Goal: Task Accomplishment & Management: Use online tool/utility

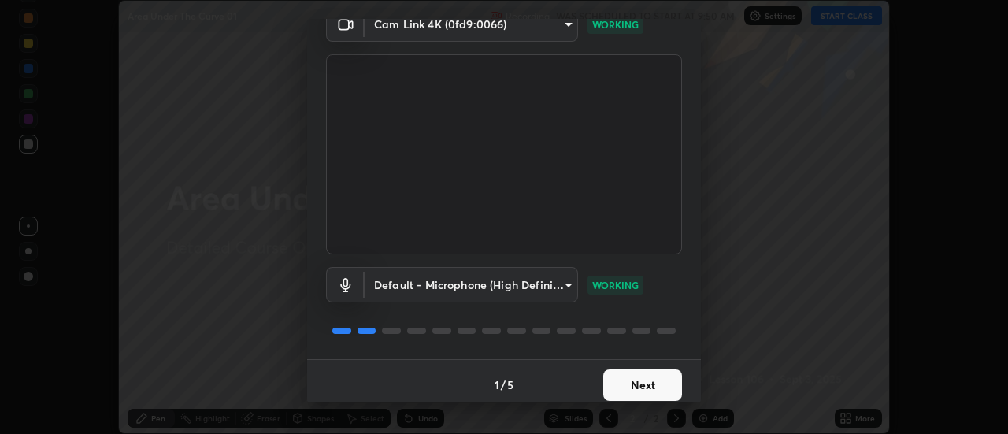
scroll to position [83, 0]
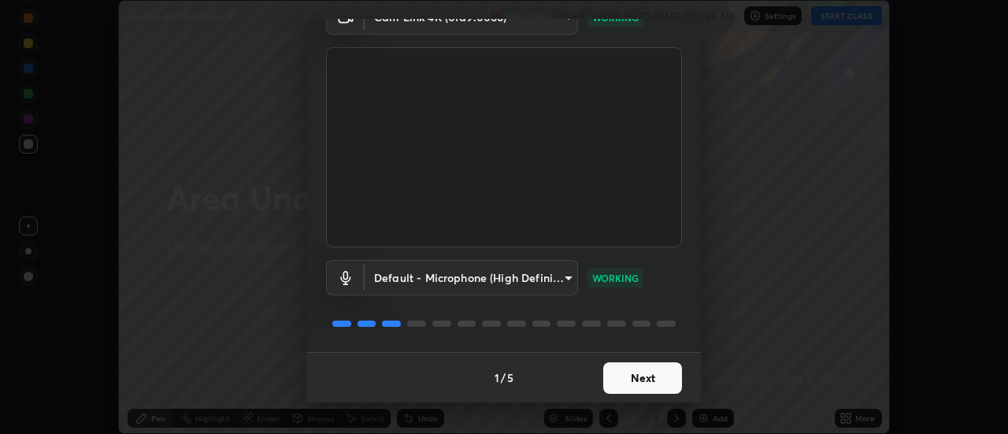
click at [651, 373] on button "Next" at bounding box center [642, 378] width 79 height 32
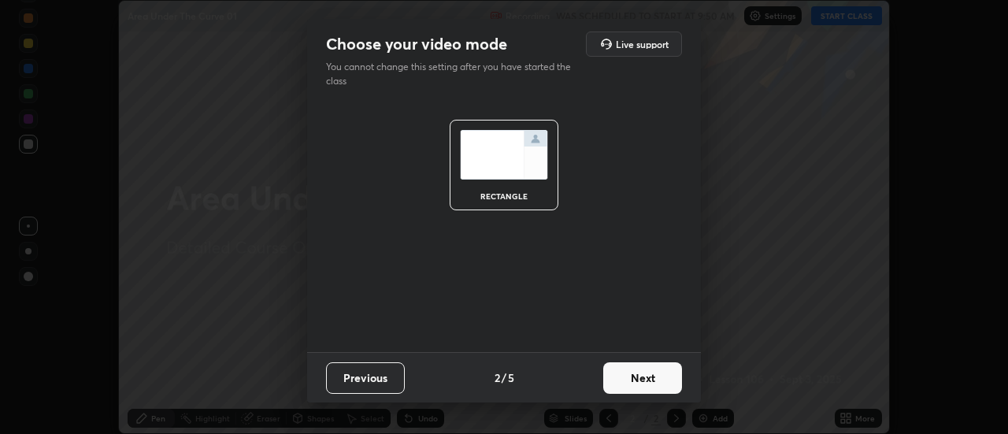
click at [651, 377] on button "Next" at bounding box center [642, 378] width 79 height 32
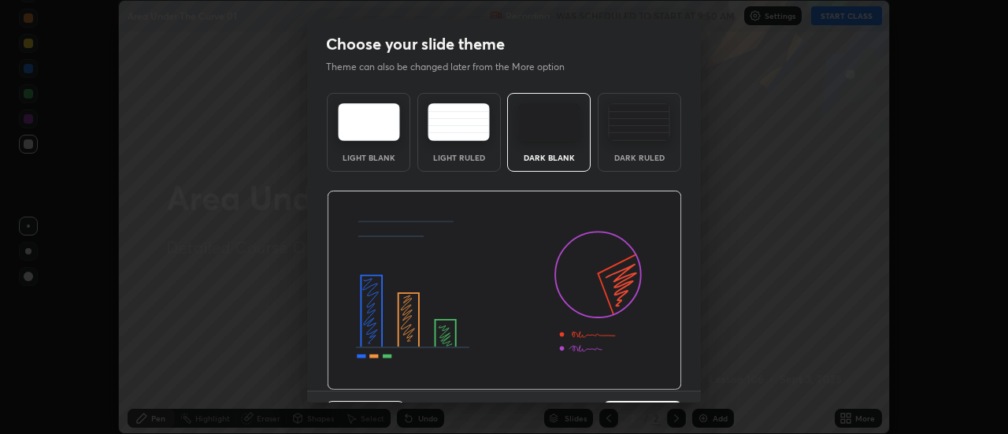
click at [654, 380] on img at bounding box center [504, 291] width 355 height 200
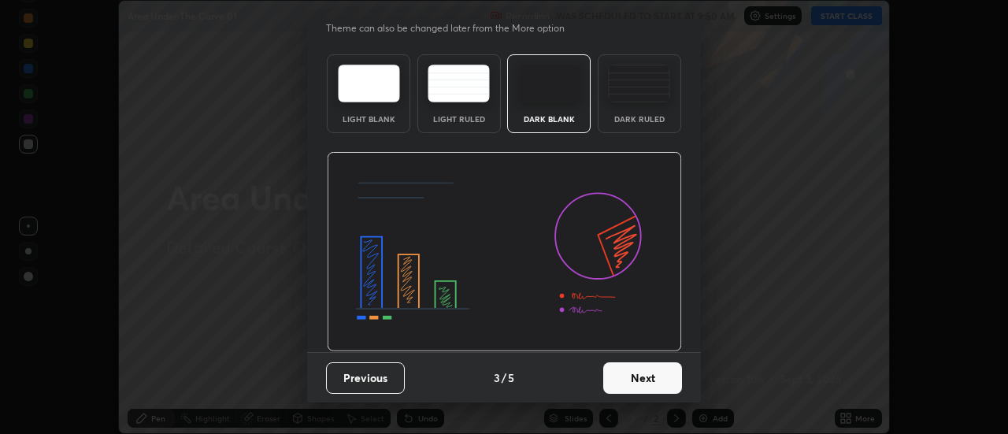
click at [654, 377] on button "Next" at bounding box center [642, 378] width 79 height 32
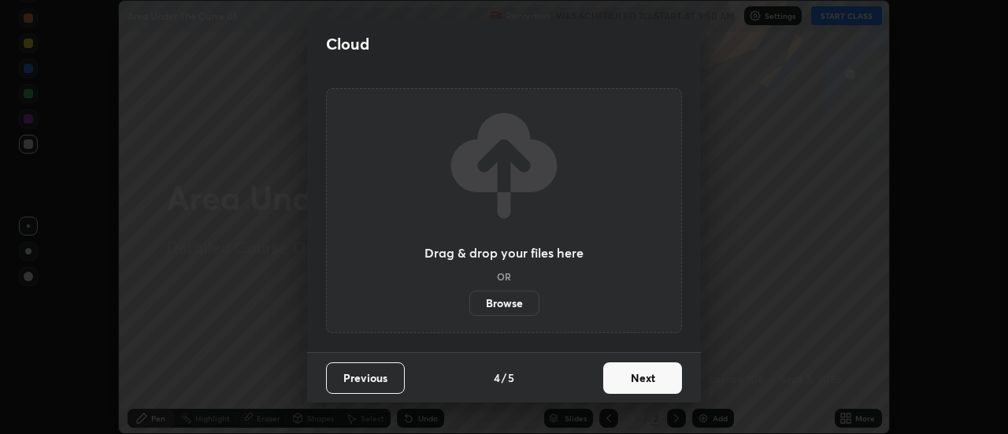
scroll to position [0, 0]
click at [654, 374] on button "Next" at bounding box center [642, 378] width 79 height 32
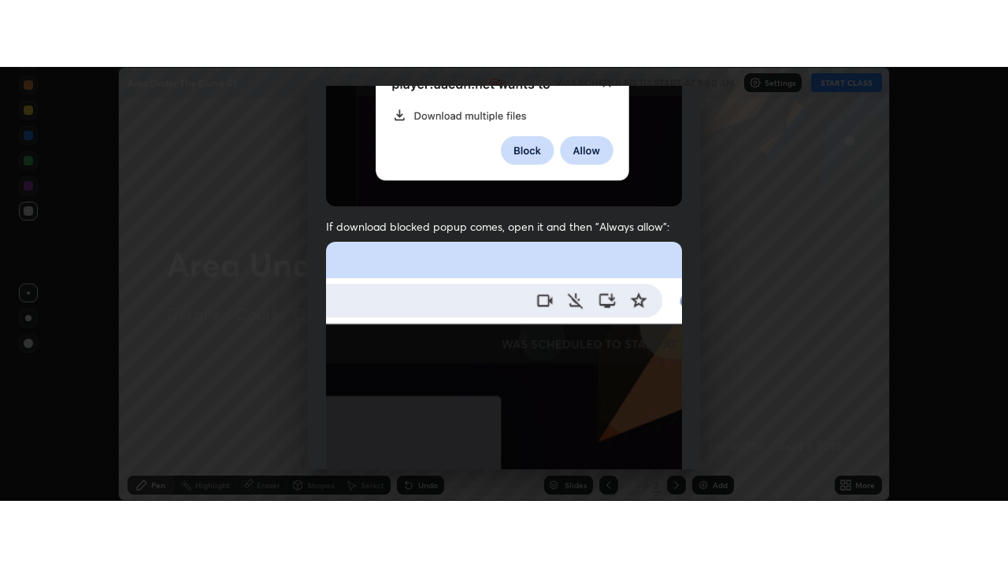
scroll to position [404, 0]
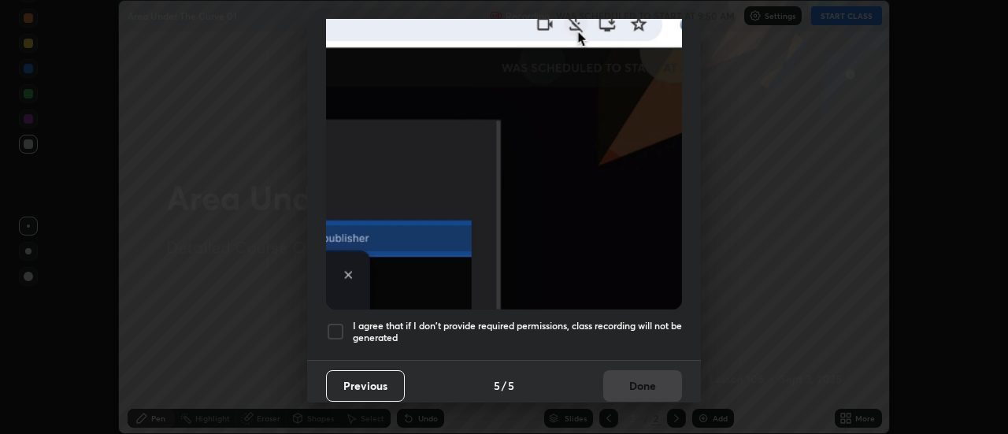
click at [341, 322] on div at bounding box center [335, 331] width 19 height 19
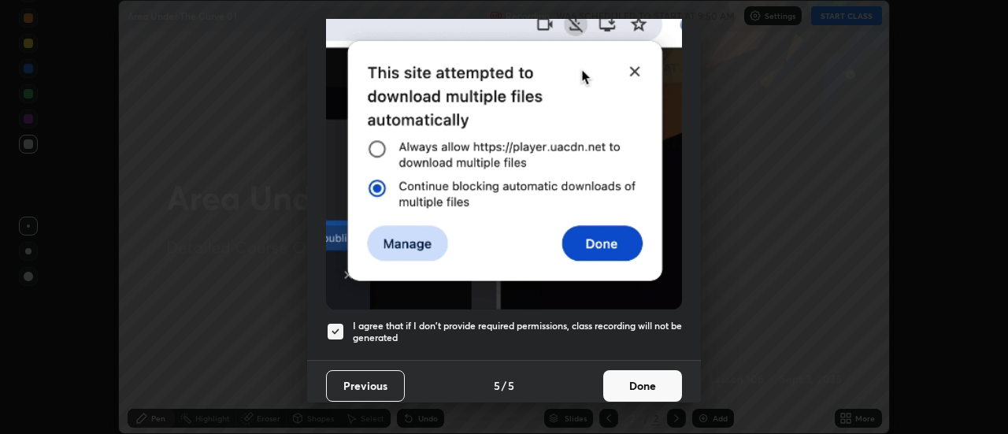
click at [635, 379] on button "Done" at bounding box center [642, 386] width 79 height 32
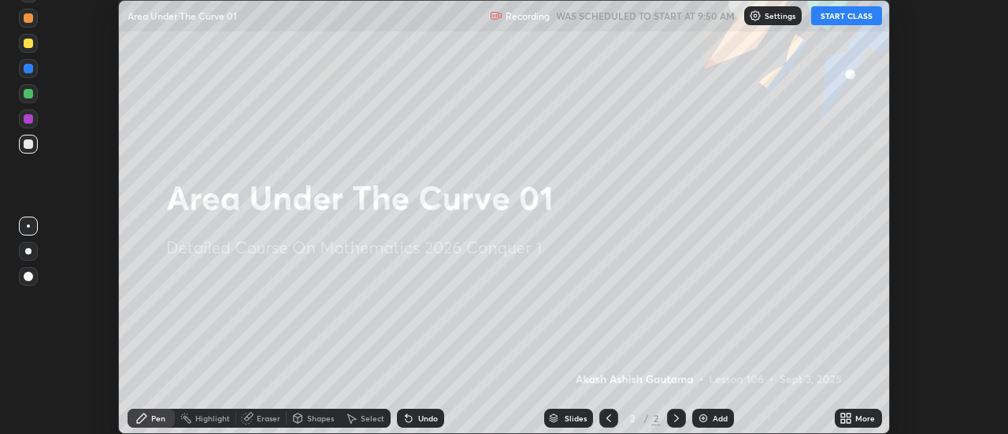
click at [840, 15] on button "START CLASS" at bounding box center [846, 15] width 71 height 19
click at [849, 415] on icon at bounding box center [850, 416] width 4 height 4
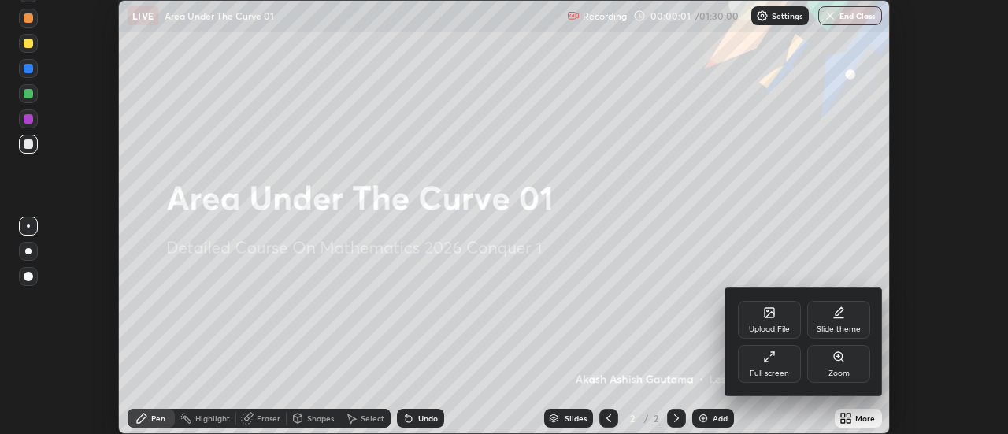
click at [783, 358] on div "Full screen" at bounding box center [769, 364] width 63 height 38
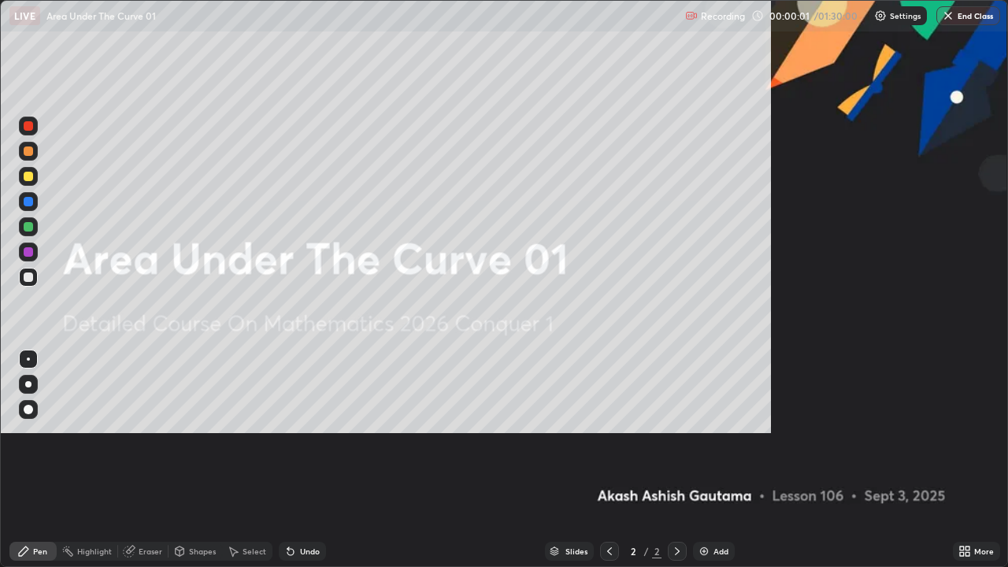
scroll to position [567, 1008]
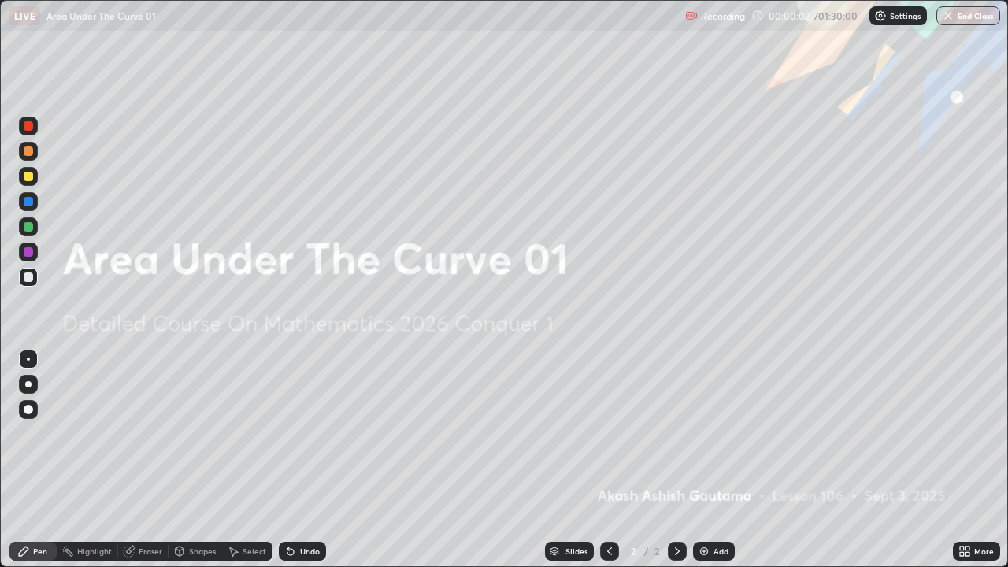
click at [710, 433] on div "Add" at bounding box center [714, 551] width 42 height 19
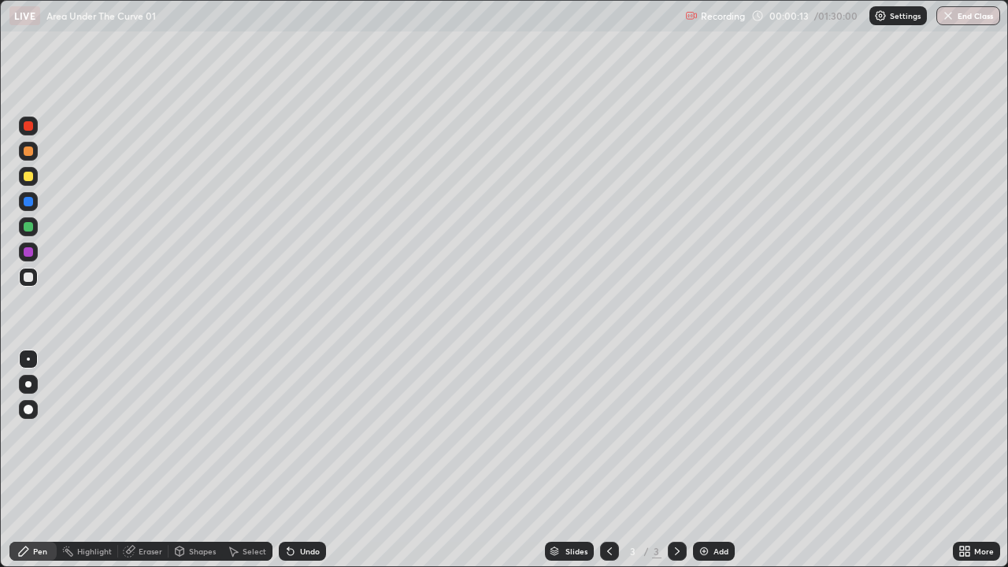
click at [28, 384] on div at bounding box center [28, 384] width 6 height 6
click at [293, 433] on icon at bounding box center [290, 551] width 13 height 13
click at [291, 433] on icon at bounding box center [290, 551] width 13 height 13
click at [294, 433] on icon at bounding box center [290, 551] width 13 height 13
click at [292, 433] on div "Undo" at bounding box center [302, 551] width 47 height 19
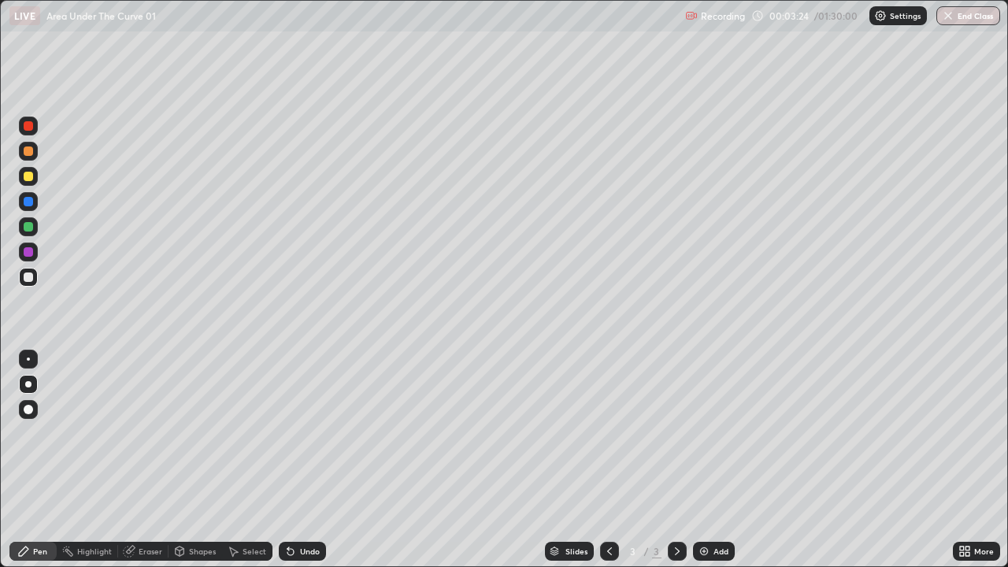
click at [295, 433] on div "Undo" at bounding box center [302, 551] width 47 height 19
click at [294, 433] on icon at bounding box center [290, 551] width 13 height 13
click at [300, 433] on div "Undo" at bounding box center [310, 551] width 20 height 8
click at [301, 433] on div "Undo" at bounding box center [310, 551] width 20 height 8
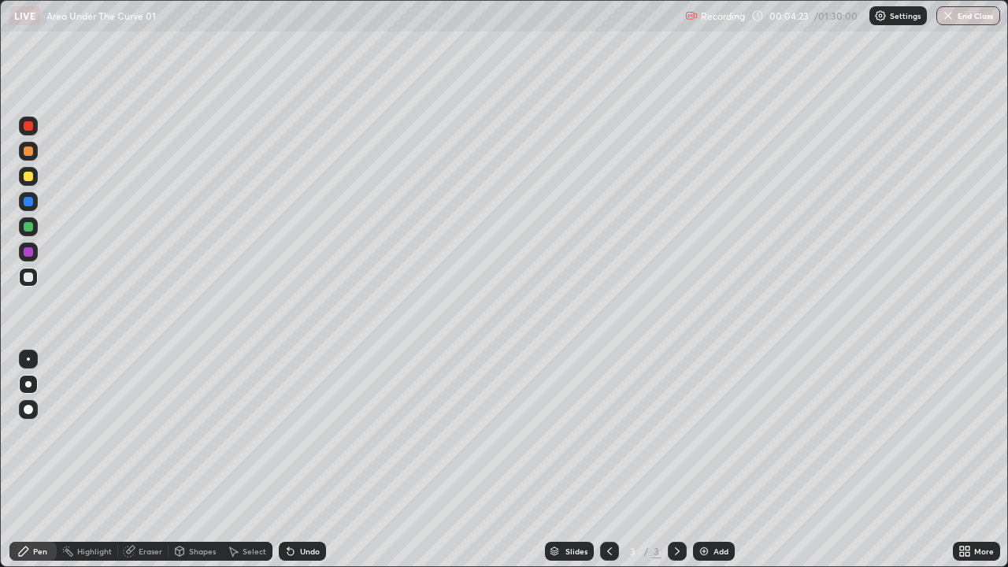
click at [302, 433] on div "Undo" at bounding box center [310, 551] width 20 height 8
click at [301, 433] on div "Undo" at bounding box center [310, 551] width 20 height 8
click at [300, 433] on div "Undo" at bounding box center [310, 551] width 20 height 8
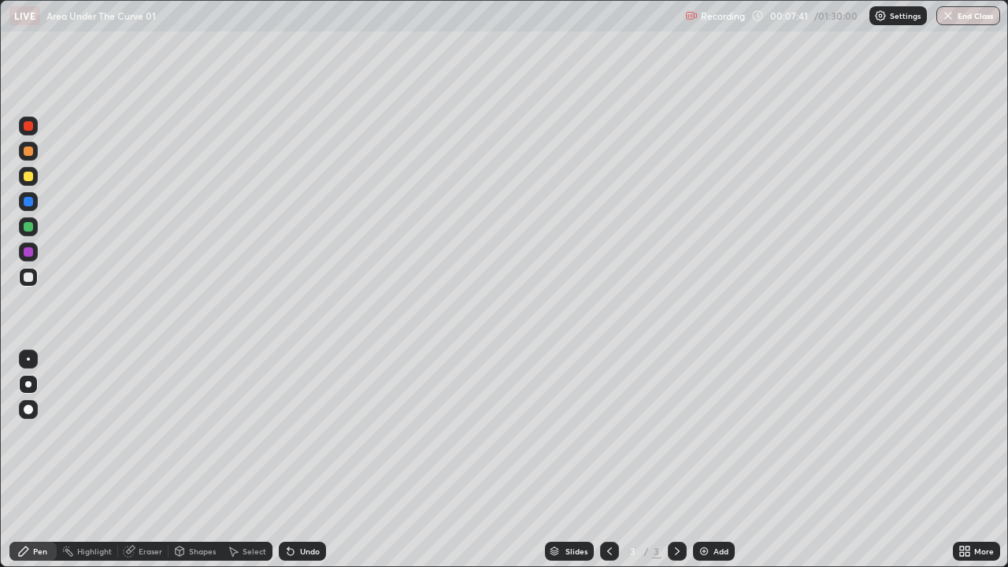
click at [254, 433] on div "Select" at bounding box center [255, 551] width 24 height 8
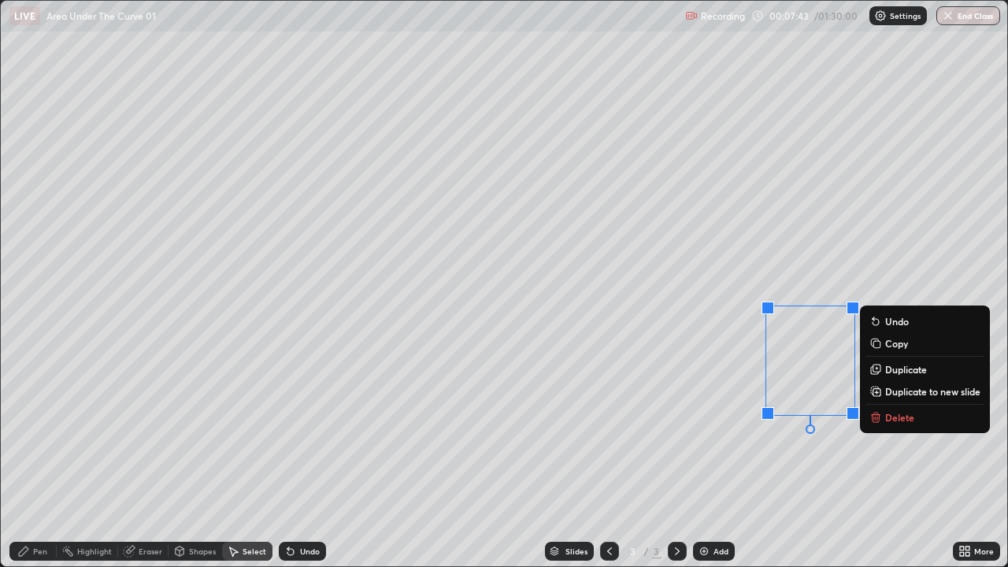
click at [899, 420] on p "Delete" at bounding box center [899, 417] width 29 height 13
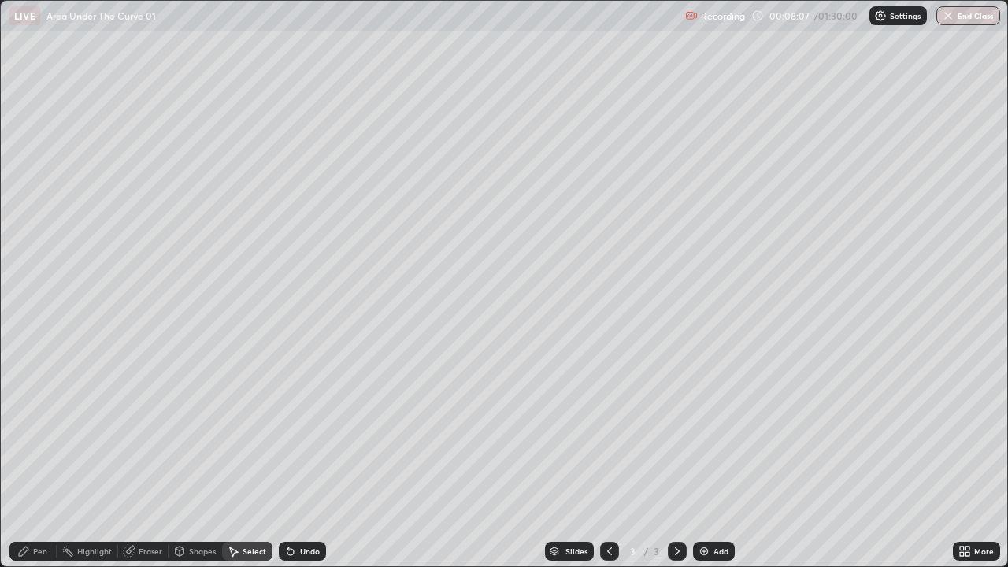
click at [719, 433] on div "Add" at bounding box center [714, 551] width 42 height 19
click at [66, 65] on div "0 ° Undo Copy Duplicate Duplicate to new slide Delete" at bounding box center [504, 284] width 1007 height 566
click at [39, 433] on div "Pen" at bounding box center [40, 551] width 14 height 8
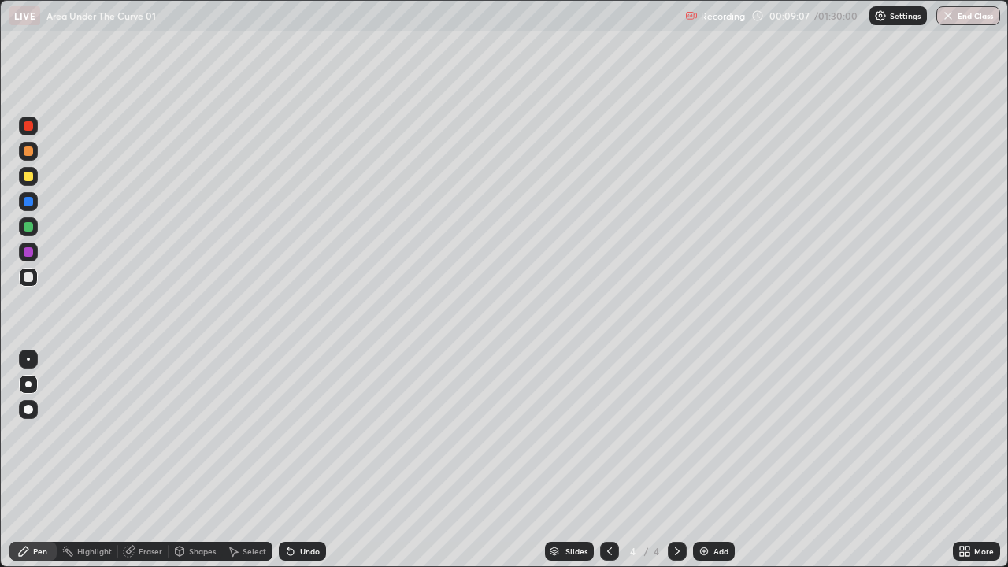
click at [303, 433] on div "Undo" at bounding box center [310, 551] width 20 height 8
click at [293, 433] on icon at bounding box center [290, 551] width 13 height 13
click at [301, 433] on div "Undo" at bounding box center [310, 551] width 20 height 8
click at [300, 433] on div "Undo" at bounding box center [310, 551] width 20 height 8
click at [297, 433] on div "Undo" at bounding box center [302, 551] width 47 height 19
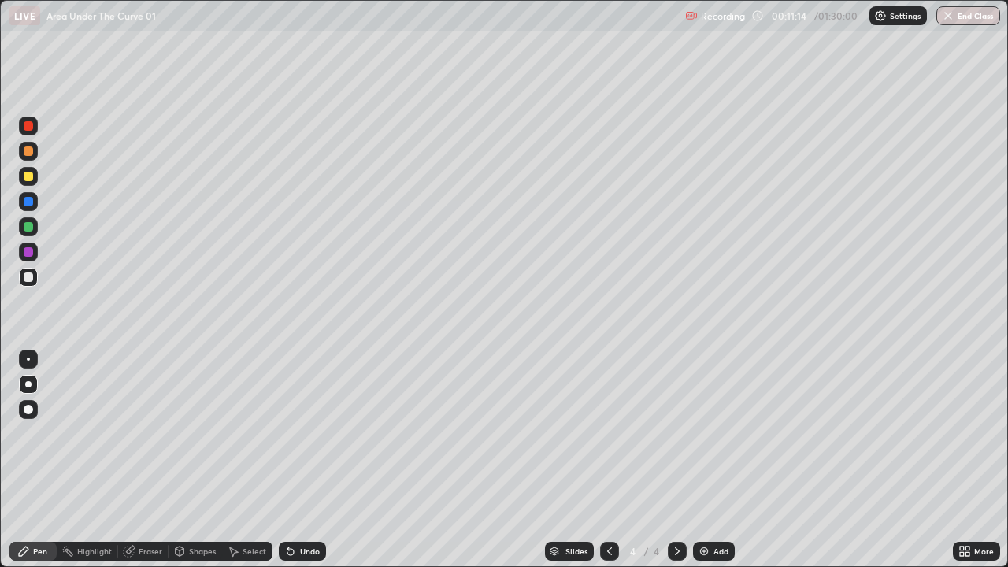
click at [146, 433] on div "Eraser" at bounding box center [151, 551] width 24 height 8
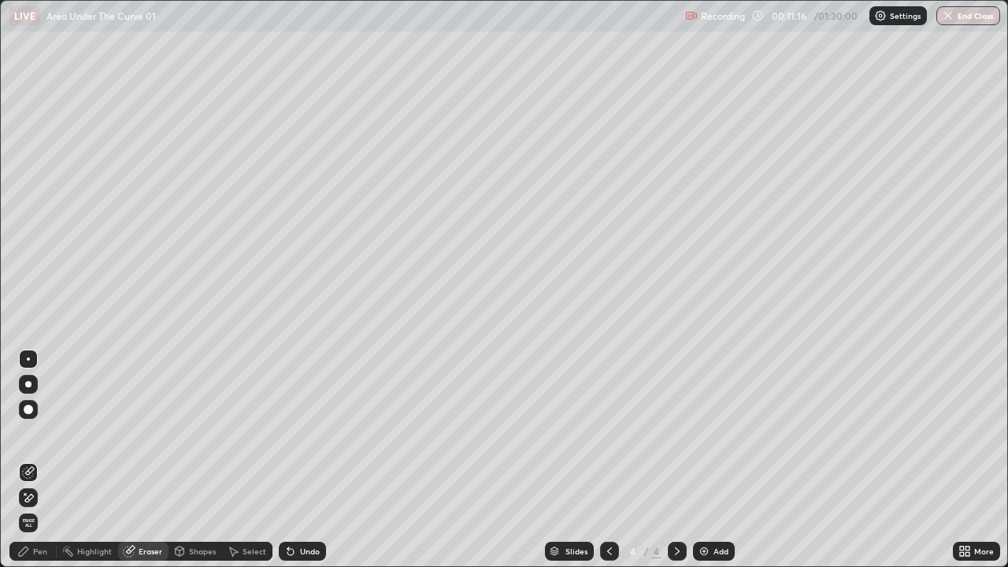
click at [41, 433] on div "Pen" at bounding box center [40, 551] width 14 height 8
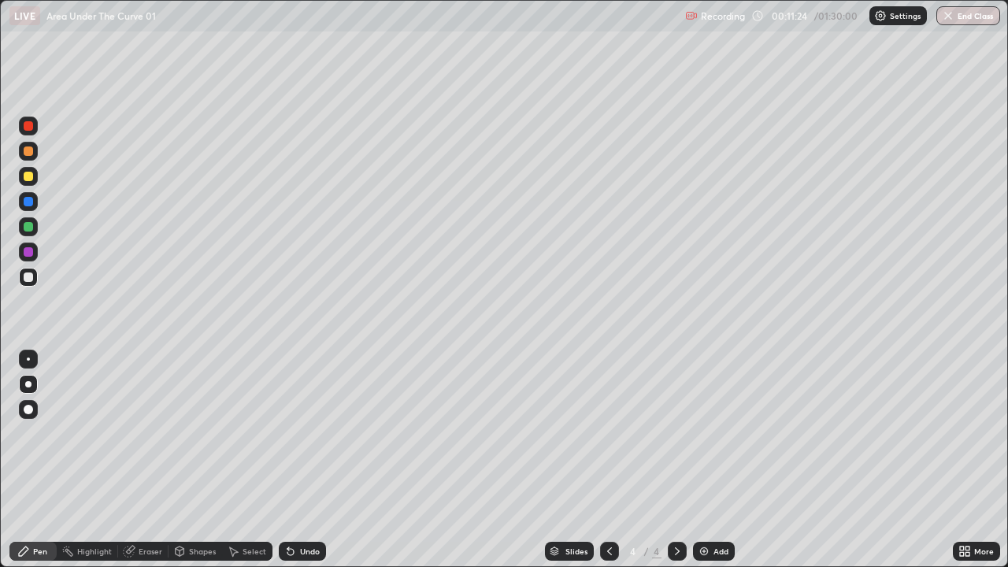
click at [155, 433] on div "Eraser" at bounding box center [143, 551] width 50 height 19
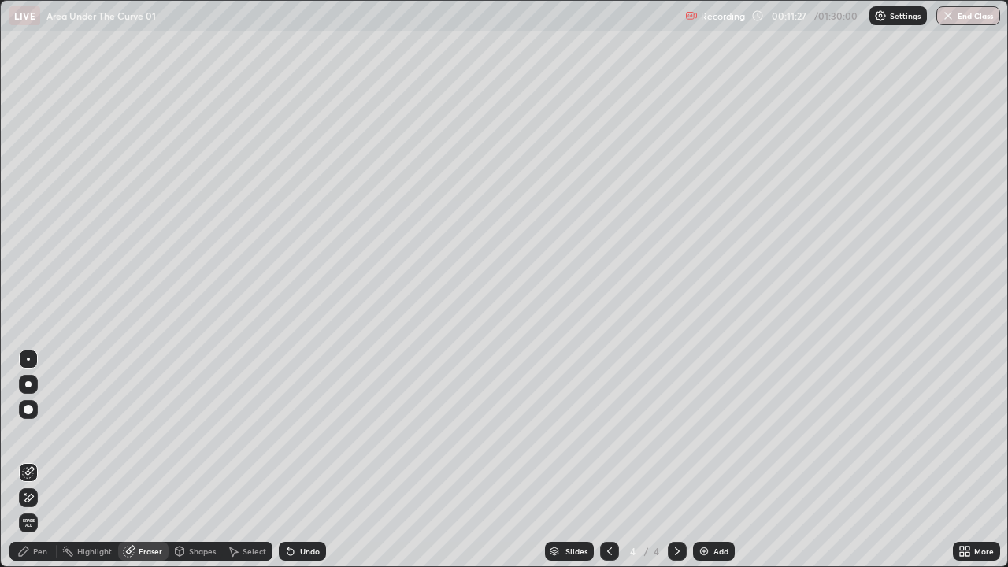
click at [35, 433] on div "Pen" at bounding box center [40, 551] width 14 height 8
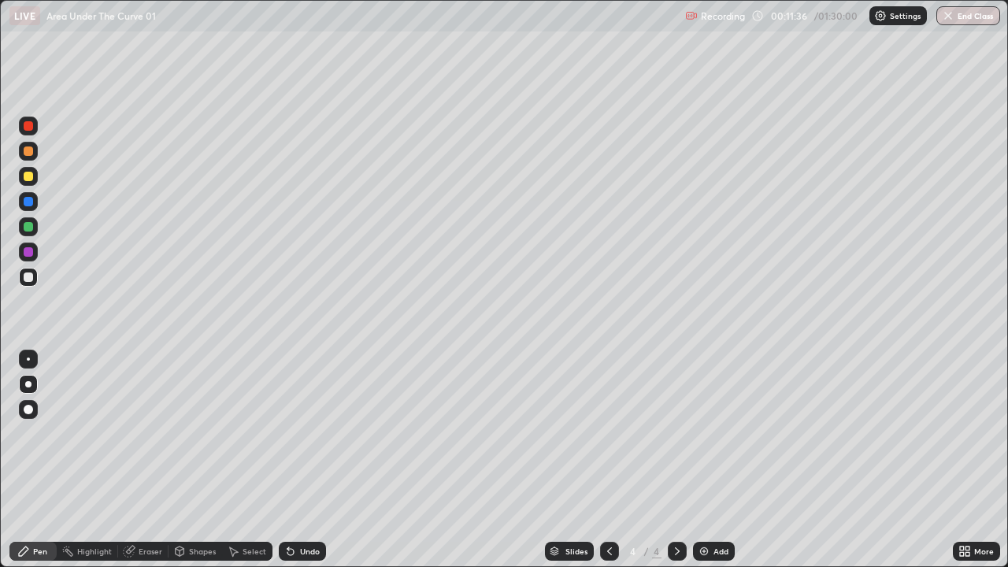
click at [608, 433] on icon at bounding box center [609, 551] width 13 height 13
click at [681, 433] on div at bounding box center [677, 551] width 19 height 19
click at [676, 433] on icon at bounding box center [677, 551] width 13 height 13
click at [608, 433] on icon at bounding box center [609, 551] width 13 height 13
click at [608, 433] on icon at bounding box center [609, 551] width 5 height 8
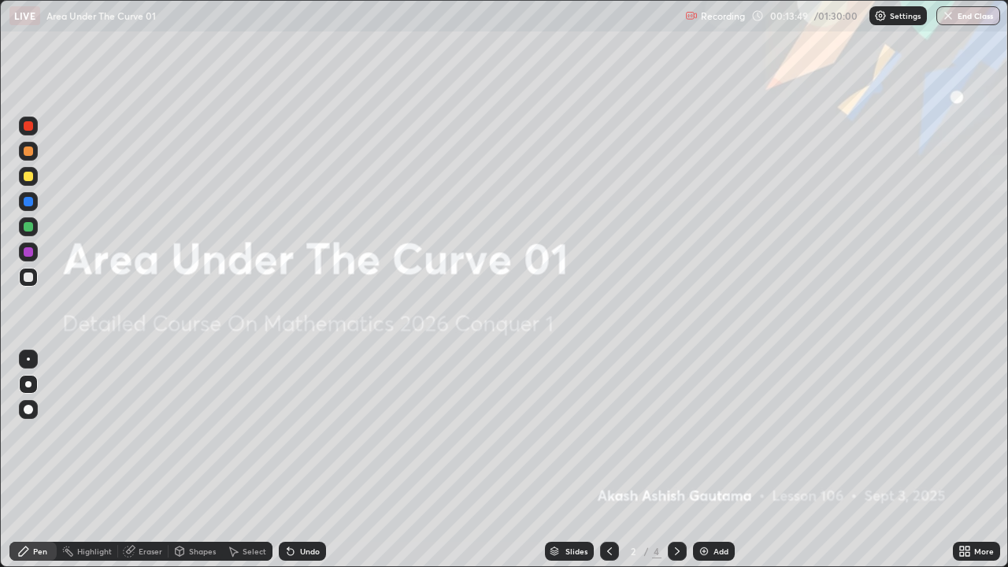
click at [676, 433] on icon at bounding box center [677, 551] width 13 height 13
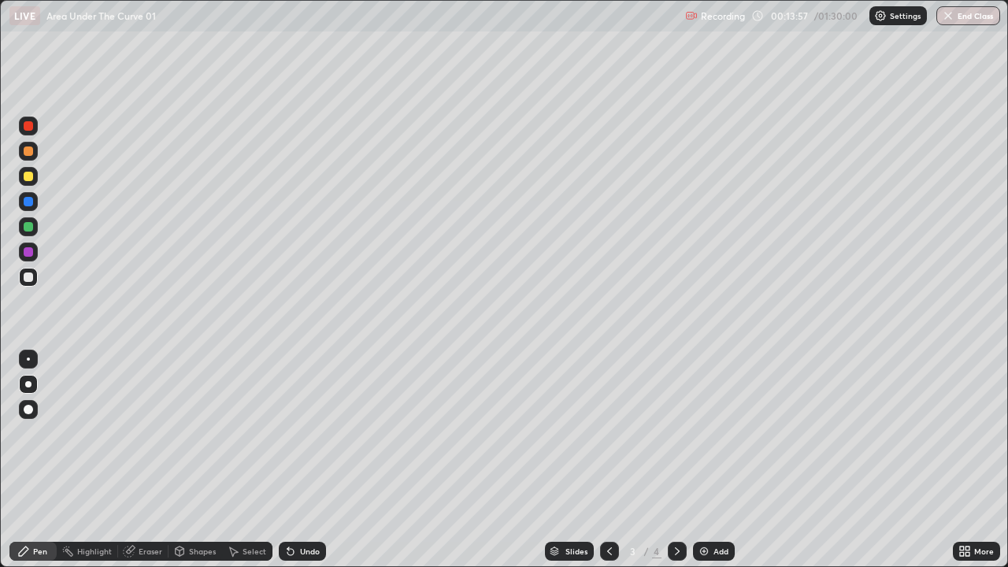
click at [675, 433] on icon at bounding box center [677, 551] width 13 height 13
click at [676, 433] on icon at bounding box center [677, 551] width 13 height 13
click at [304, 433] on div "Undo" at bounding box center [302, 551] width 47 height 19
click at [716, 433] on div "Add" at bounding box center [721, 551] width 15 height 8
click at [236, 433] on icon at bounding box center [233, 551] width 13 height 13
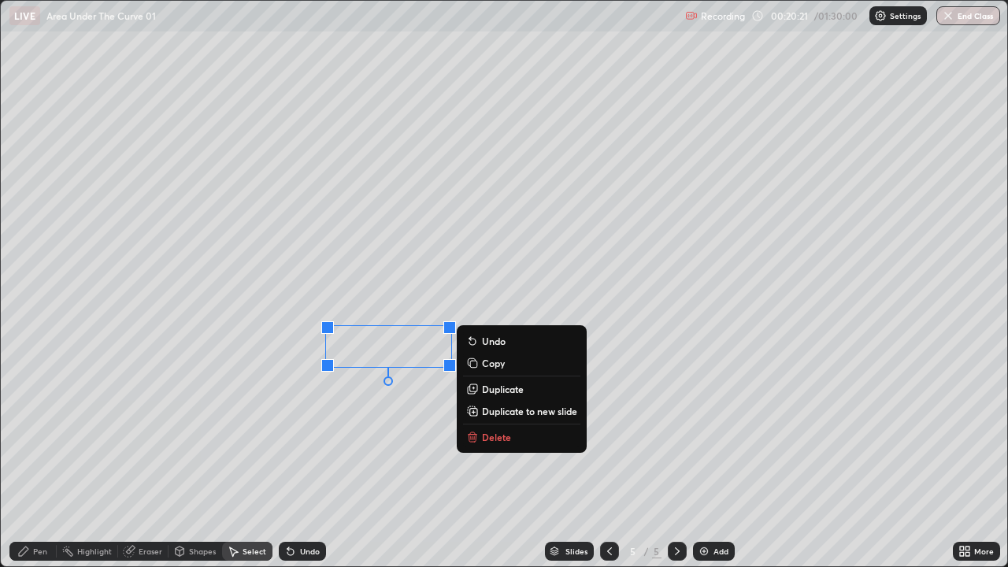
click at [492, 433] on p "Delete" at bounding box center [496, 437] width 29 height 13
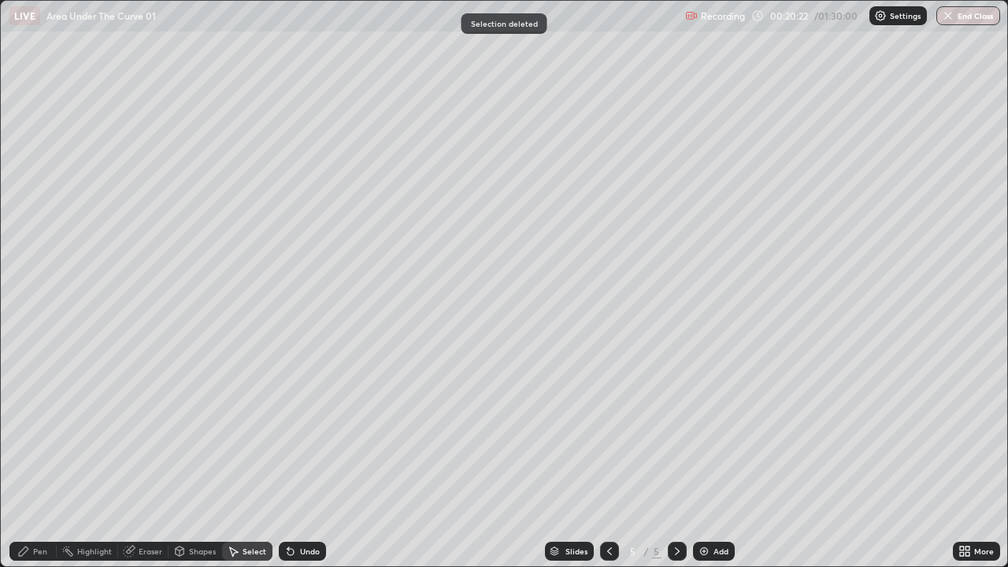
click at [37, 433] on div "Pen" at bounding box center [40, 551] width 14 height 8
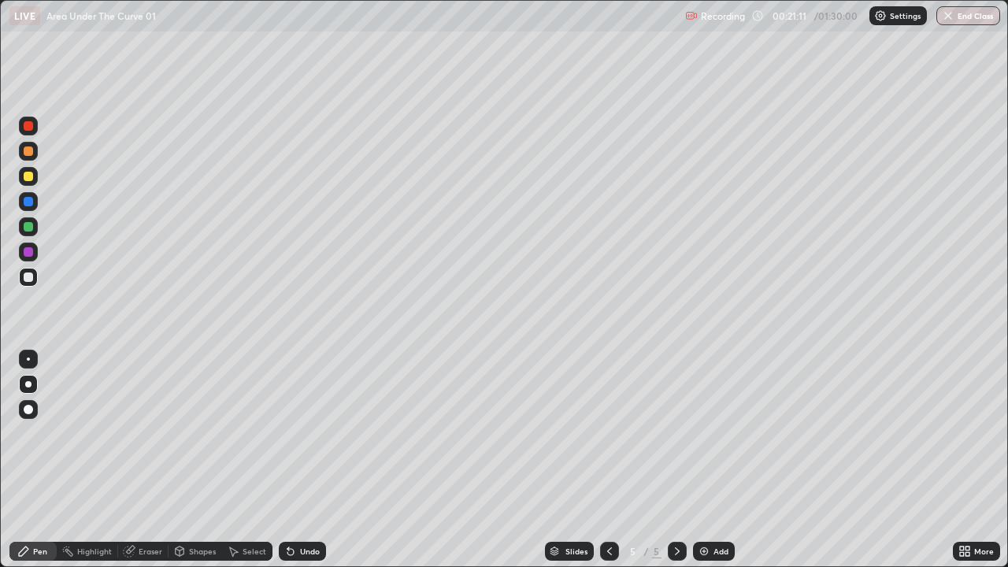
click at [287, 433] on icon at bounding box center [288, 548] width 2 height 2
click at [607, 433] on icon at bounding box center [609, 551] width 5 height 8
click at [610, 433] on icon at bounding box center [609, 551] width 5 height 8
click at [676, 433] on icon at bounding box center [677, 551] width 13 height 13
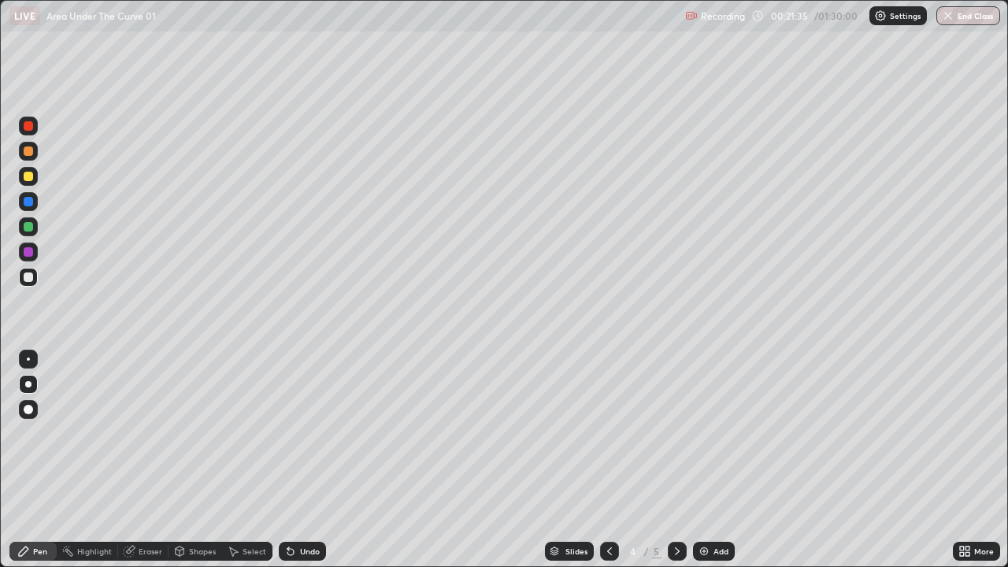
click at [676, 433] on icon at bounding box center [677, 551] width 13 height 13
click at [150, 433] on div "Eraser" at bounding box center [151, 551] width 24 height 8
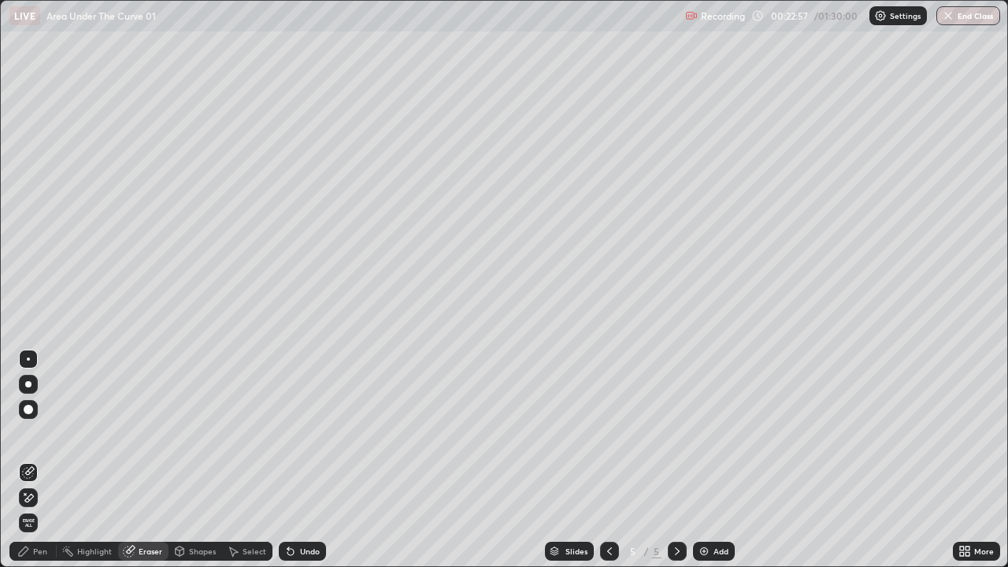
click at [710, 433] on div "Add" at bounding box center [714, 551] width 42 height 19
click at [39, 433] on div "Pen" at bounding box center [40, 551] width 14 height 8
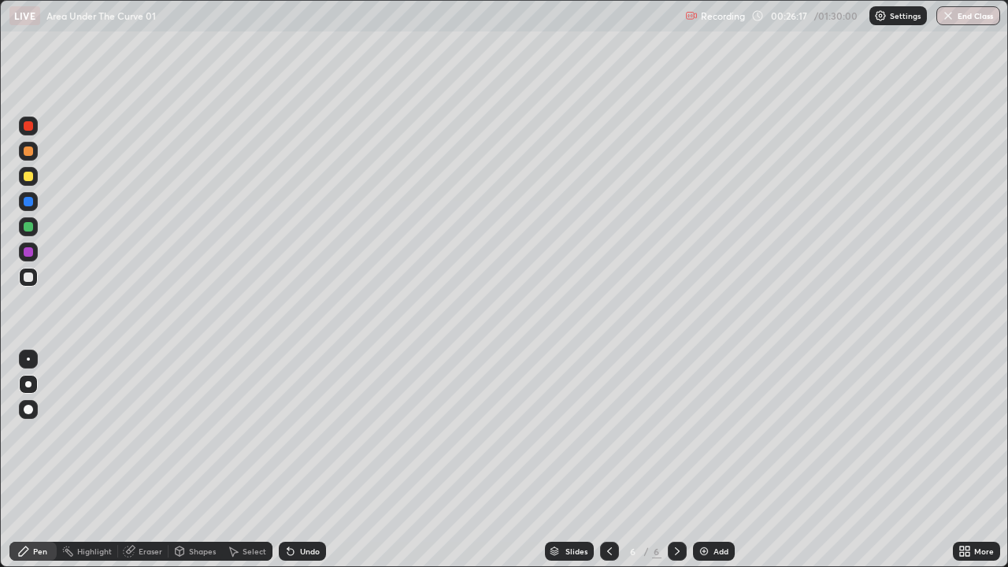
click at [155, 433] on div "Eraser" at bounding box center [151, 551] width 24 height 8
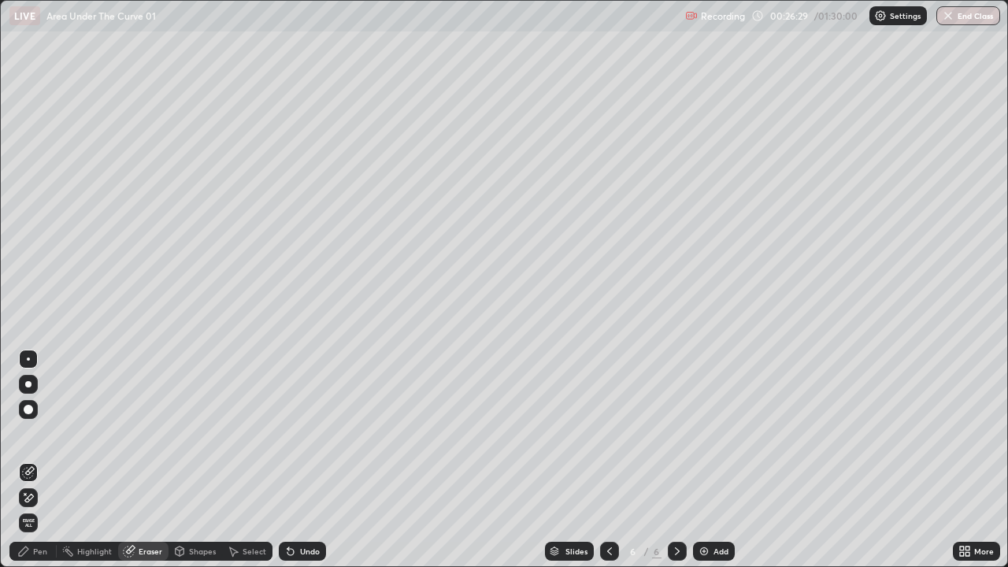
click at [31, 433] on div "Pen" at bounding box center [32, 551] width 47 height 19
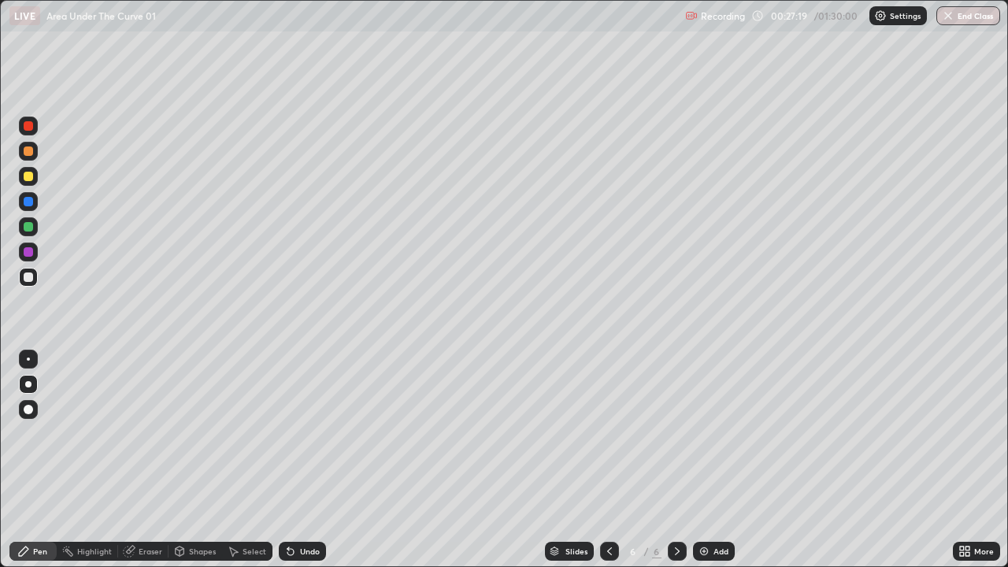
click at [260, 433] on div "Select" at bounding box center [255, 551] width 24 height 8
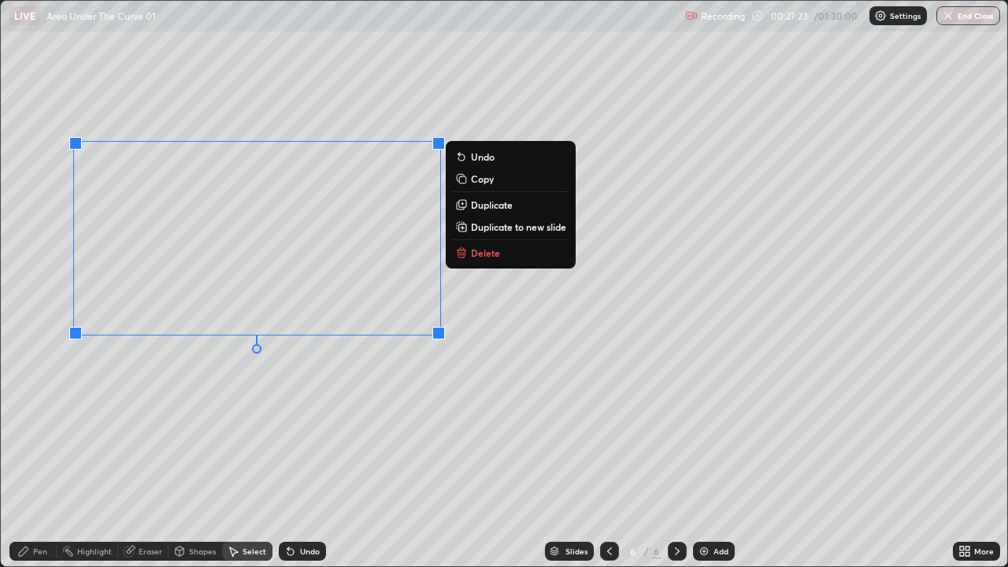
click at [476, 255] on p "Delete" at bounding box center [485, 253] width 29 height 13
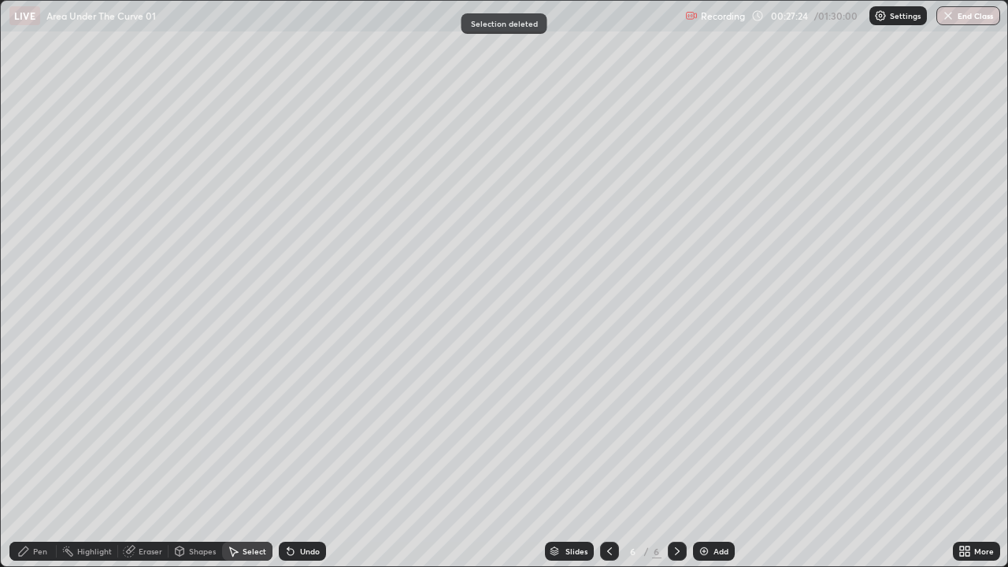
click at [36, 433] on div "Pen" at bounding box center [40, 551] width 14 height 8
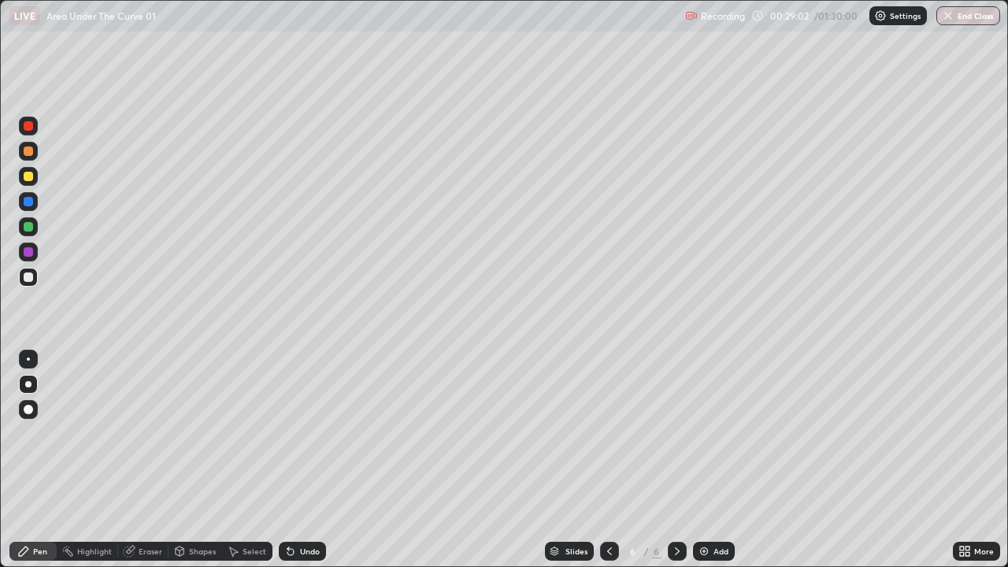
click at [608, 433] on icon at bounding box center [609, 551] width 13 height 13
click at [676, 433] on icon at bounding box center [677, 551] width 13 height 13
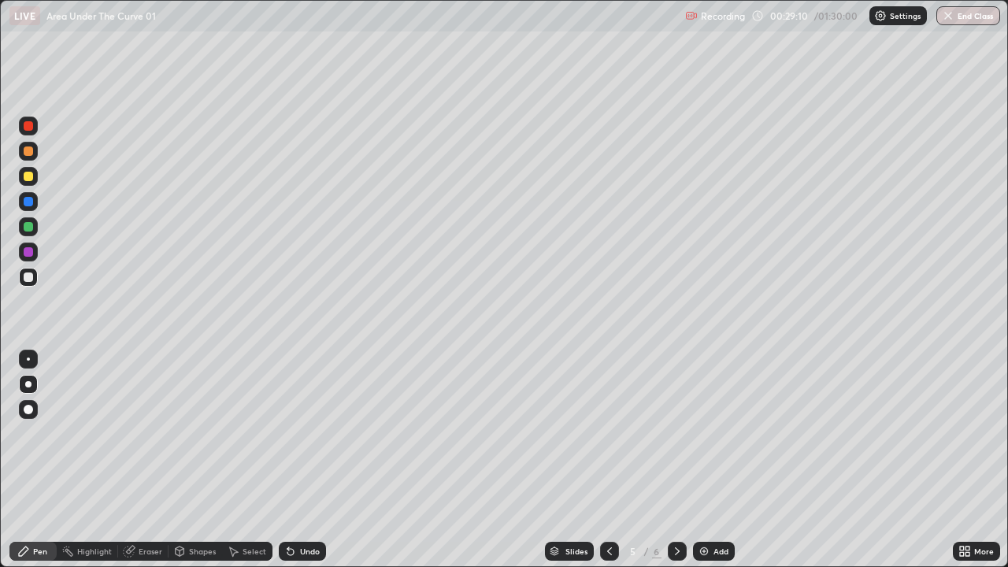
click at [676, 433] on icon at bounding box center [677, 551] width 13 height 13
click at [151, 433] on div "Eraser" at bounding box center [151, 551] width 24 height 8
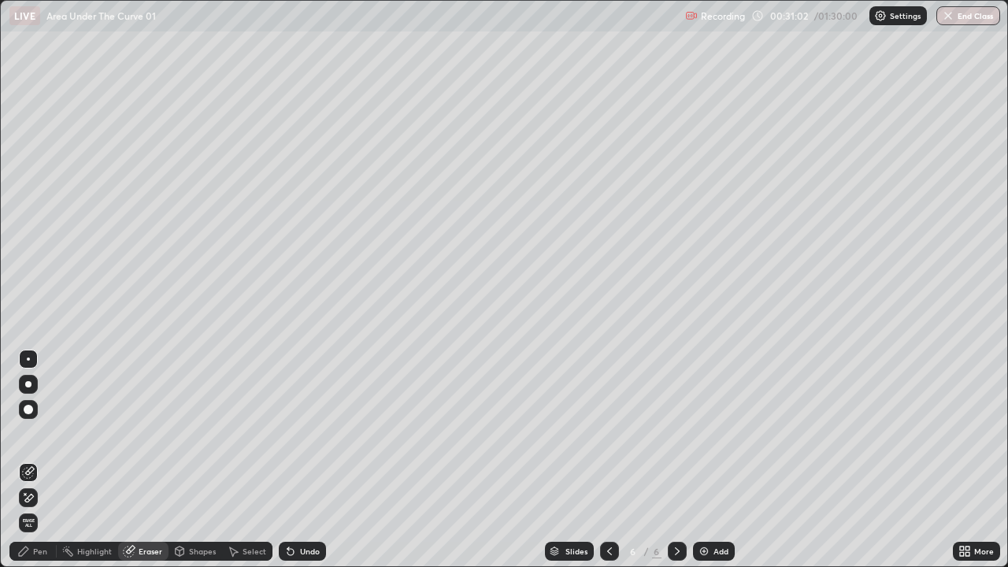
click at [38, 433] on div "Pen" at bounding box center [32, 551] width 47 height 19
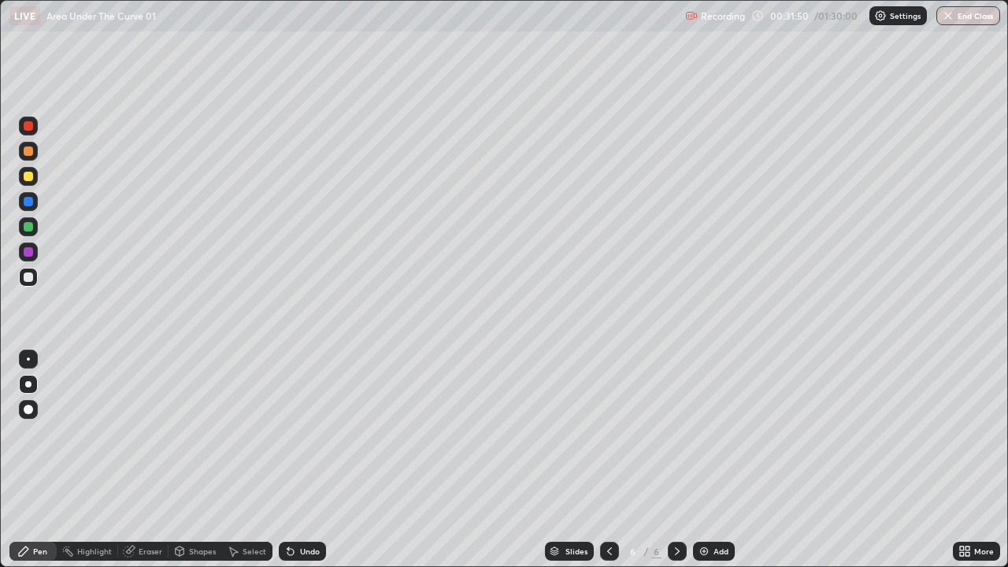
click at [300, 433] on div "Undo" at bounding box center [310, 551] width 20 height 8
click at [297, 433] on div "Undo" at bounding box center [302, 551] width 47 height 19
click at [300, 433] on div "Undo" at bounding box center [302, 551] width 47 height 19
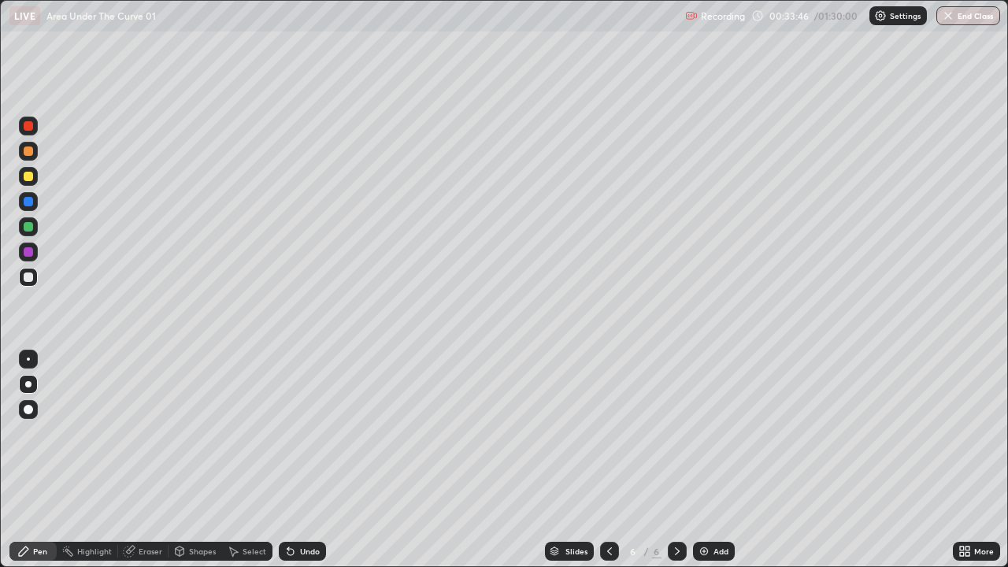
click at [146, 433] on div "Eraser" at bounding box center [151, 551] width 24 height 8
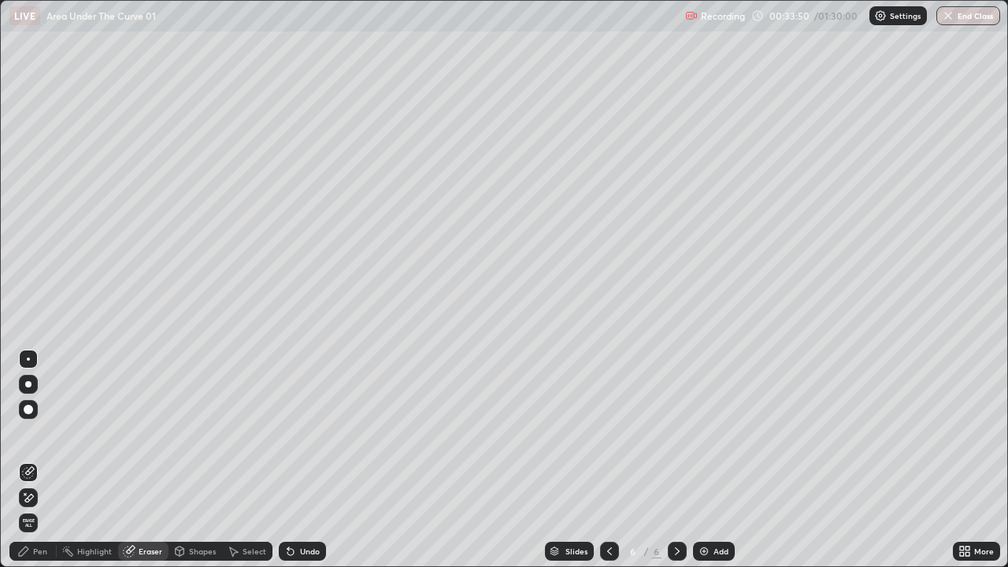
click at [36, 433] on div "Pen" at bounding box center [40, 551] width 14 height 8
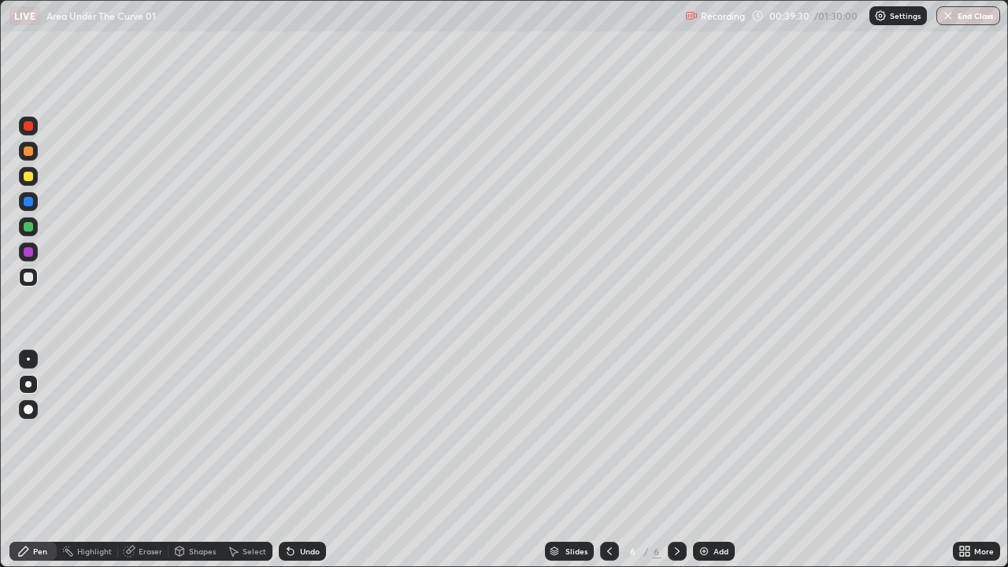
click at [718, 433] on div "Add" at bounding box center [721, 551] width 15 height 8
click at [295, 433] on div "Undo" at bounding box center [302, 551] width 47 height 19
click at [296, 433] on div "Undo" at bounding box center [302, 551] width 47 height 19
click at [297, 433] on div "Undo" at bounding box center [302, 551] width 47 height 19
click at [295, 433] on div "Undo" at bounding box center [302, 551] width 47 height 19
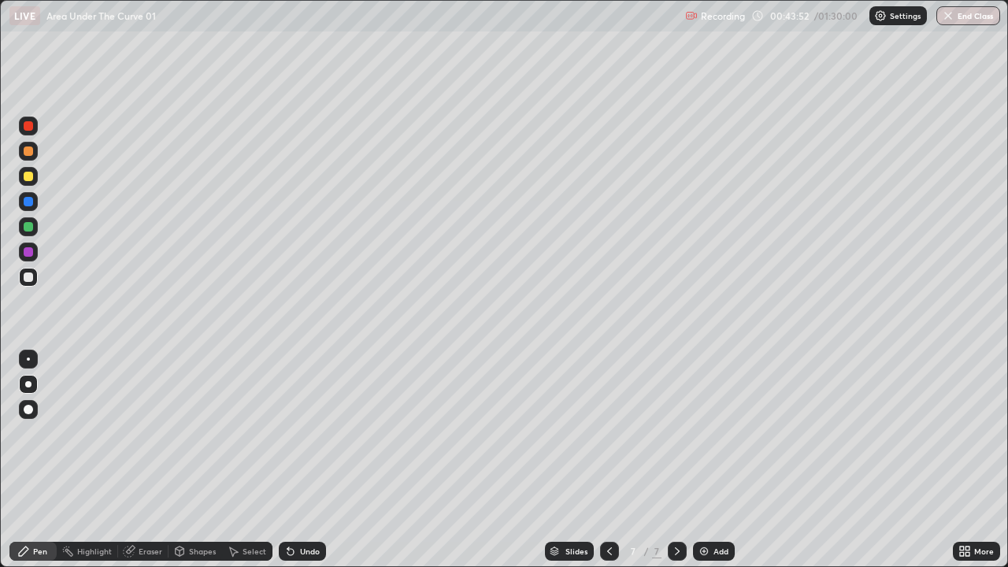
click at [295, 433] on div "Undo" at bounding box center [302, 551] width 47 height 19
click at [295, 433] on icon at bounding box center [290, 551] width 13 height 13
click at [294, 433] on icon at bounding box center [290, 551] width 13 height 13
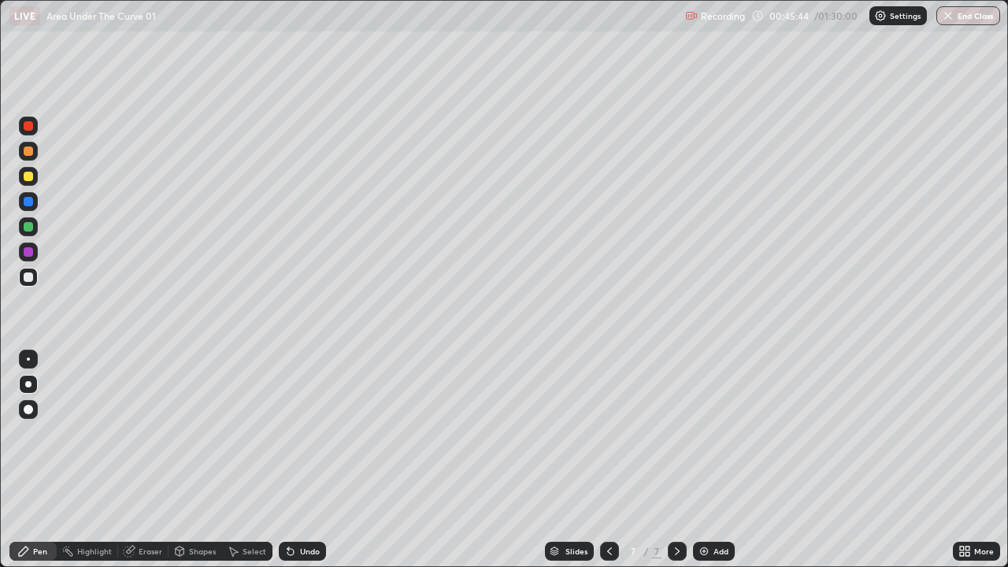
click at [153, 433] on div "Eraser" at bounding box center [151, 551] width 24 height 8
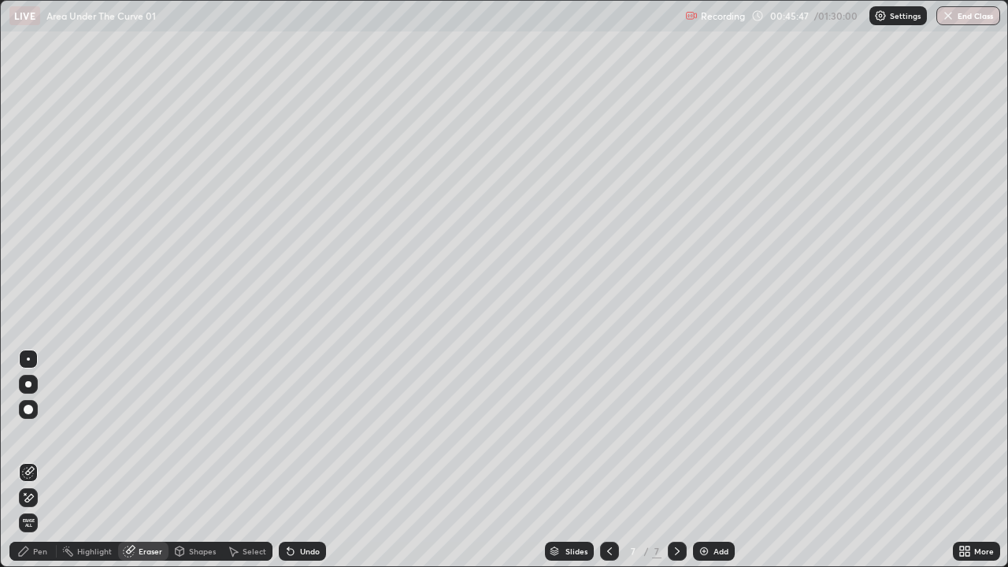
click at [46, 433] on div "Pen" at bounding box center [40, 551] width 14 height 8
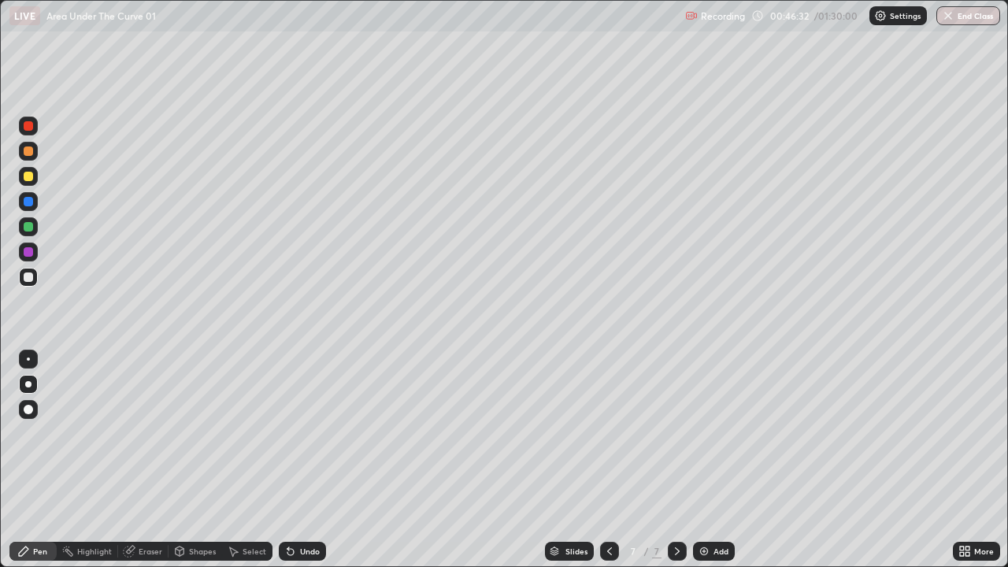
click at [608, 433] on icon at bounding box center [609, 551] width 13 height 13
click at [606, 433] on icon at bounding box center [609, 551] width 13 height 13
click at [607, 433] on icon at bounding box center [609, 551] width 5 height 8
click at [678, 433] on icon at bounding box center [677, 551] width 13 height 13
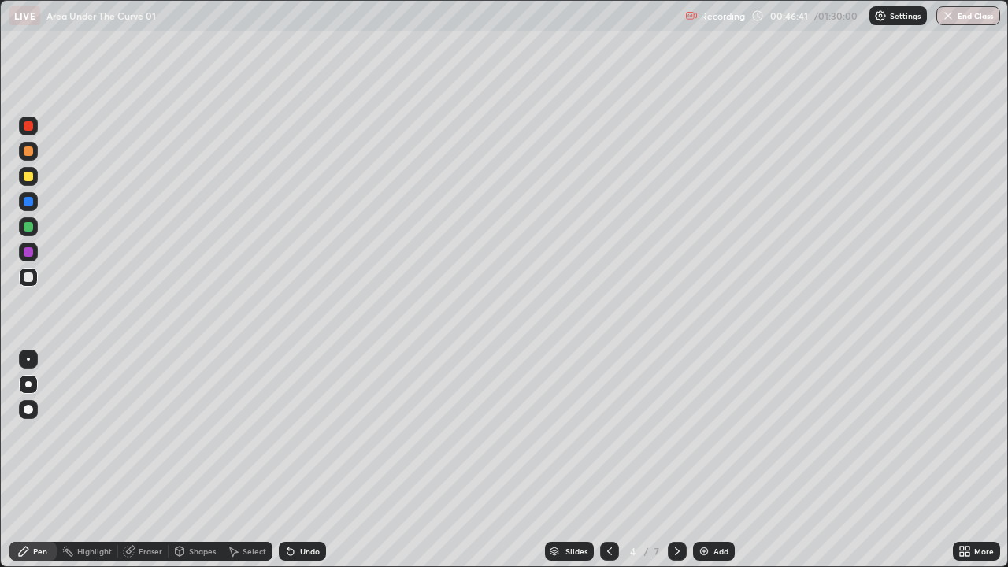
click at [677, 433] on icon at bounding box center [677, 551] width 13 height 13
click at [677, 433] on div at bounding box center [677, 551] width 19 height 19
click at [676, 433] on div at bounding box center [677, 552] width 19 height 32
click at [673, 433] on icon at bounding box center [677, 551] width 13 height 13
click at [145, 433] on div "Eraser" at bounding box center [151, 551] width 24 height 8
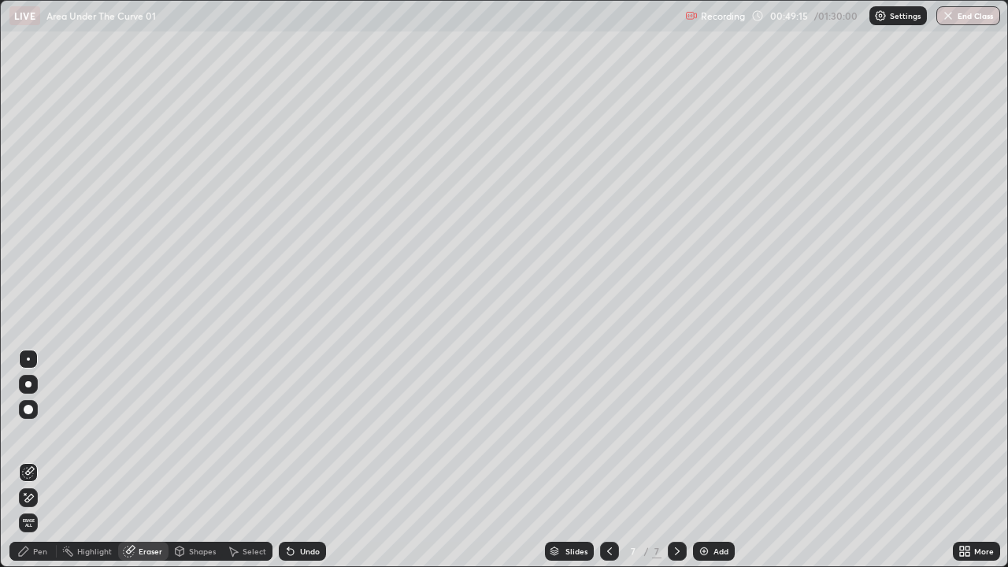
click at [722, 433] on div "Add" at bounding box center [714, 551] width 42 height 19
click at [39, 433] on div "Pen" at bounding box center [40, 551] width 14 height 8
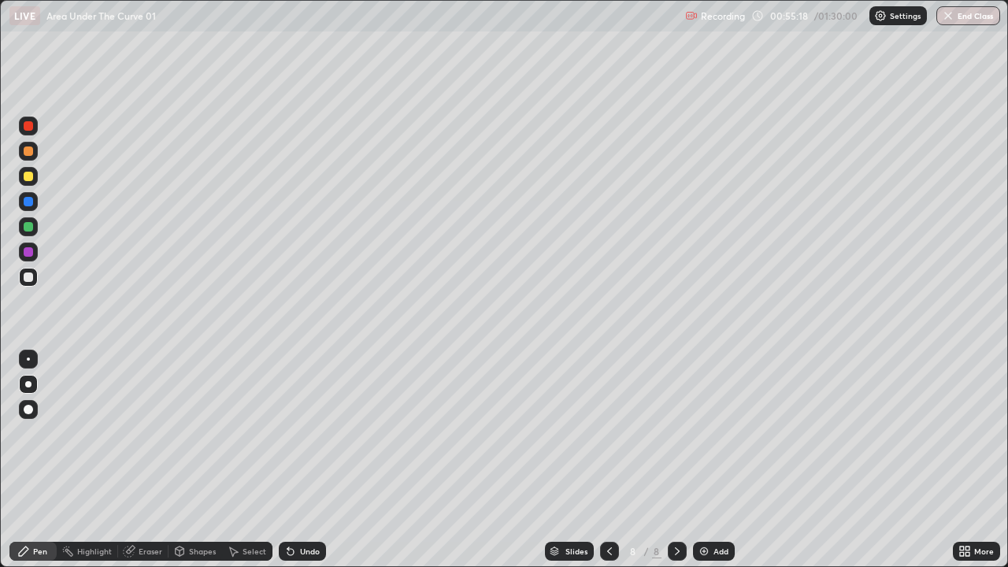
click at [726, 433] on div "Add" at bounding box center [721, 551] width 15 height 8
click at [291, 433] on icon at bounding box center [290, 551] width 13 height 13
click at [309, 433] on div "Undo" at bounding box center [310, 551] width 20 height 8
click at [306, 433] on div "Undo" at bounding box center [310, 551] width 20 height 8
click at [295, 433] on div "Undo" at bounding box center [302, 551] width 47 height 19
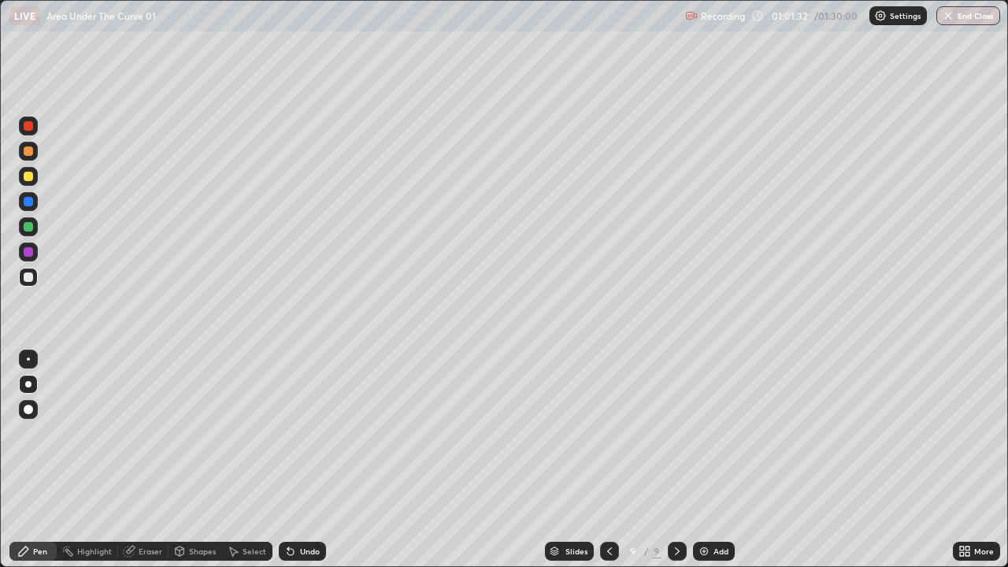
click at [258, 433] on div "Select" at bounding box center [247, 551] width 50 height 19
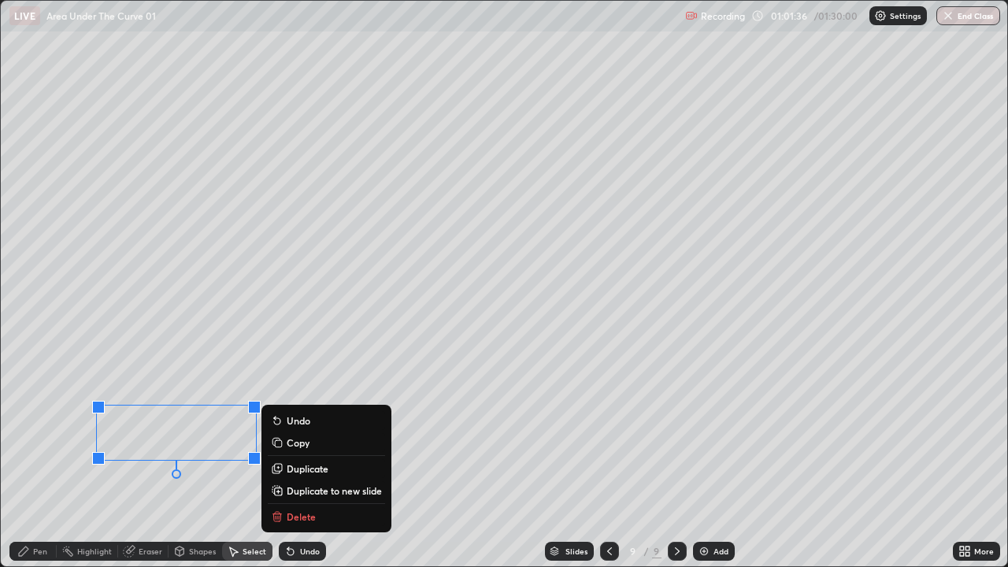
click at [47, 401] on div "0 ° Undo Copy Duplicate Duplicate to new slide Delete" at bounding box center [504, 284] width 1007 height 566
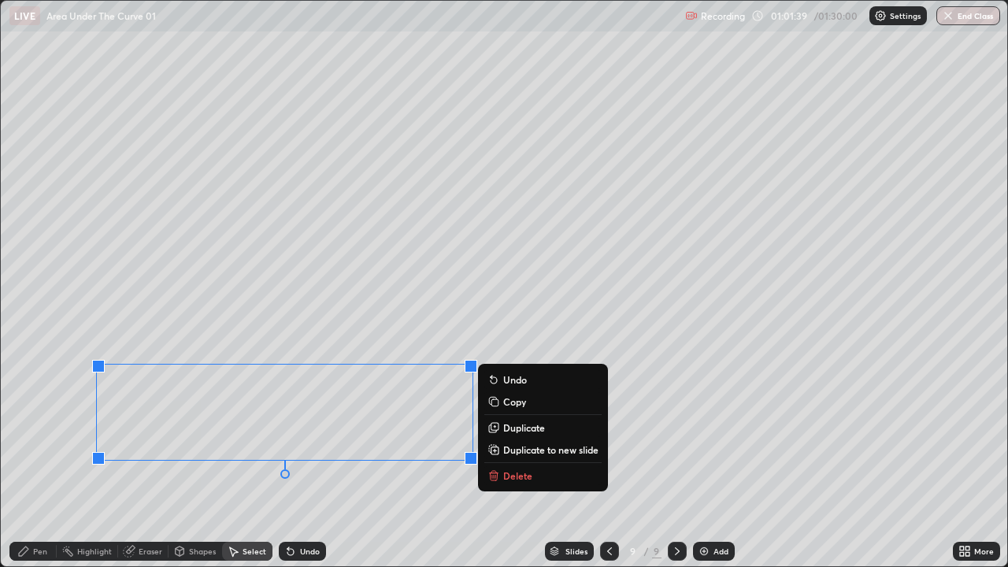
click at [514, 402] on p "Copy" at bounding box center [514, 401] width 23 height 13
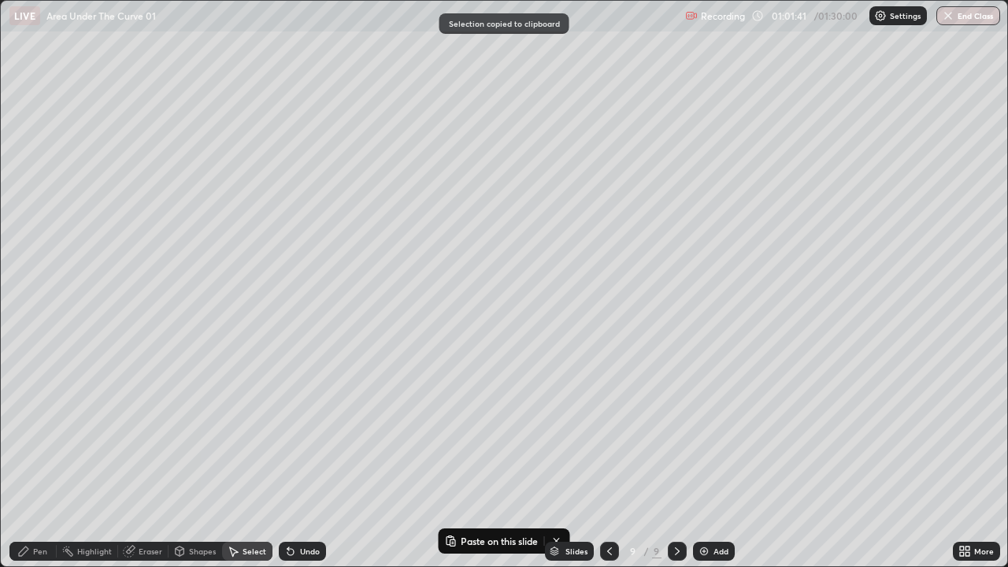
click at [719, 433] on div "Add" at bounding box center [721, 551] width 15 height 8
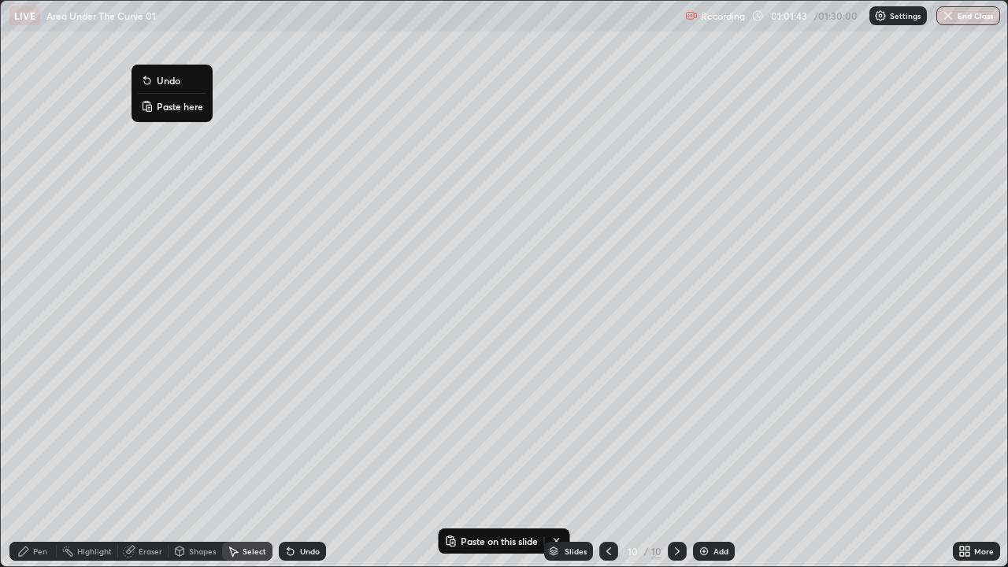
click at [171, 110] on p "Paste here" at bounding box center [180, 106] width 46 height 13
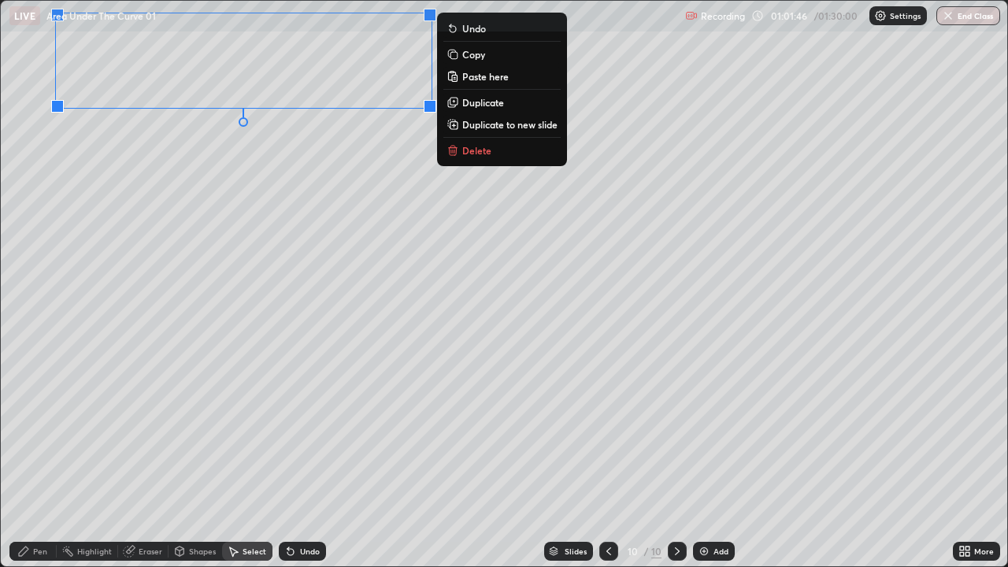
click at [125, 184] on div "0 ° Undo Copy Paste here Duplicate Duplicate to new slide Delete" at bounding box center [504, 284] width 1007 height 566
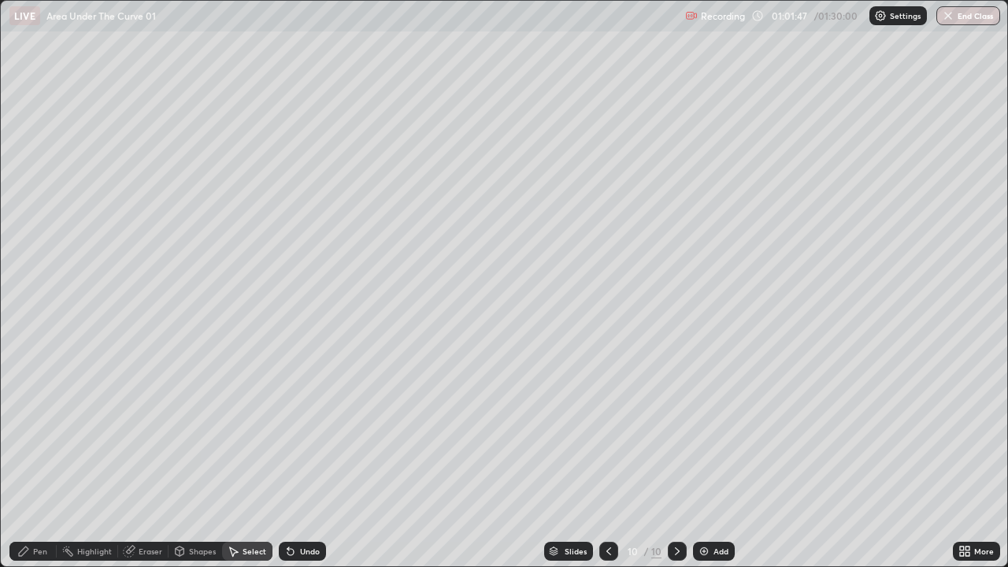
click at [139, 433] on div "Eraser" at bounding box center [151, 551] width 24 height 8
click at [34, 433] on icon at bounding box center [28, 498] width 13 height 13
click at [39, 433] on div "Pen" at bounding box center [40, 551] width 14 height 8
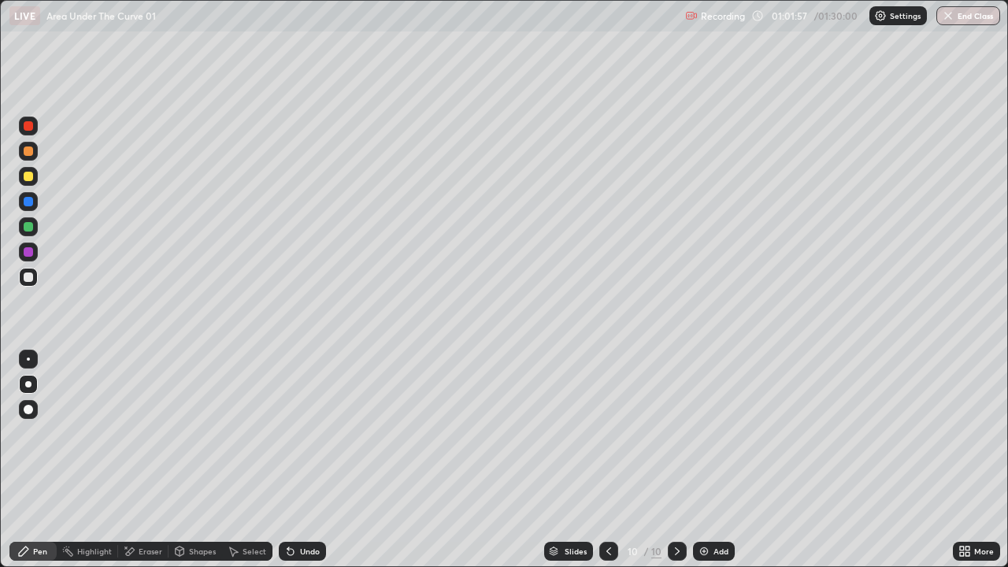
click at [290, 433] on icon at bounding box center [290, 552] width 6 height 6
click at [35, 227] on div at bounding box center [28, 226] width 19 height 19
click at [287, 433] on icon at bounding box center [288, 548] width 2 height 2
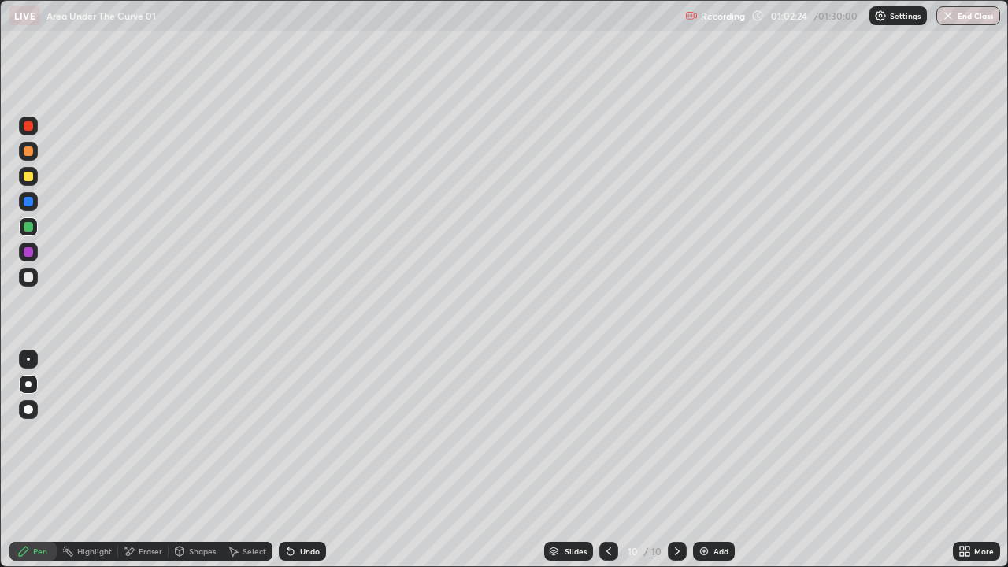
click at [287, 433] on icon at bounding box center [288, 548] width 2 height 2
click at [287, 433] on icon at bounding box center [290, 552] width 6 height 6
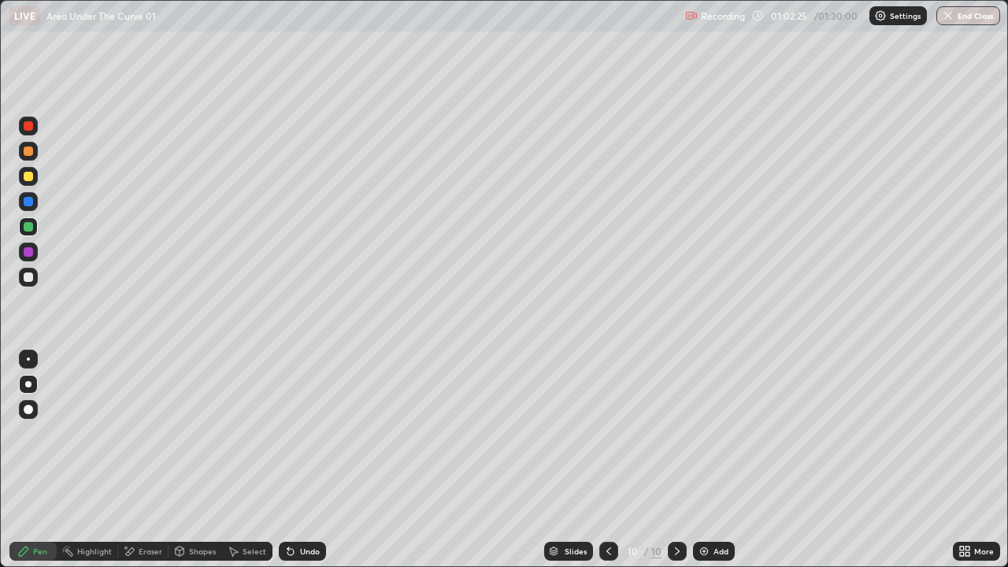
click at [284, 433] on icon at bounding box center [290, 551] width 13 height 13
click at [287, 433] on icon at bounding box center [290, 552] width 6 height 6
click at [287, 433] on icon at bounding box center [288, 548] width 2 height 2
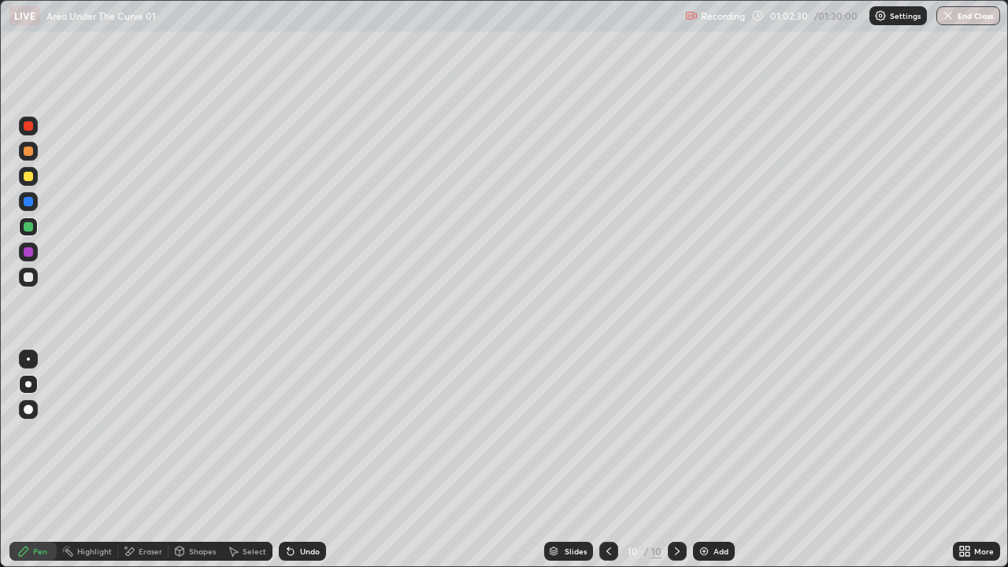
click at [30, 177] on div at bounding box center [28, 176] width 9 height 9
click at [27, 154] on div at bounding box center [28, 151] width 9 height 9
click at [32, 279] on div at bounding box center [28, 277] width 9 height 9
click at [607, 433] on icon at bounding box center [609, 551] width 13 height 13
click at [247, 433] on div "Select" at bounding box center [255, 551] width 24 height 8
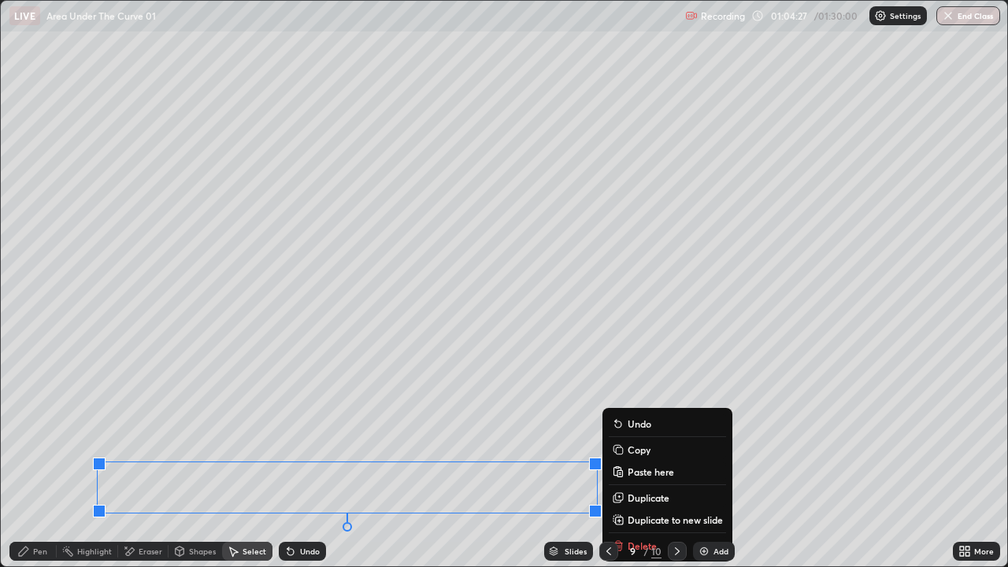
click at [639, 433] on p "Copy" at bounding box center [639, 449] width 23 height 13
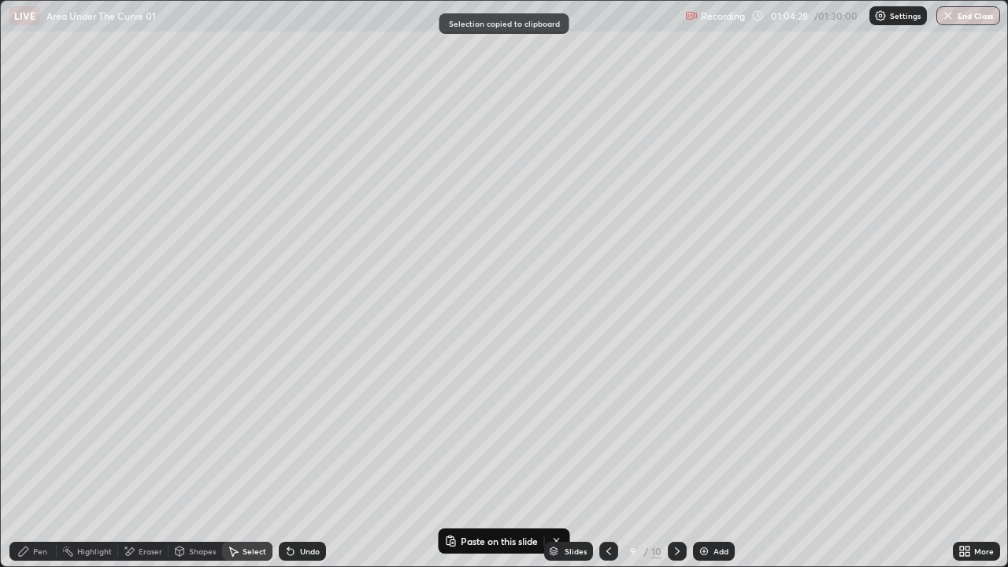
click at [675, 433] on icon at bounding box center [677, 551] width 13 height 13
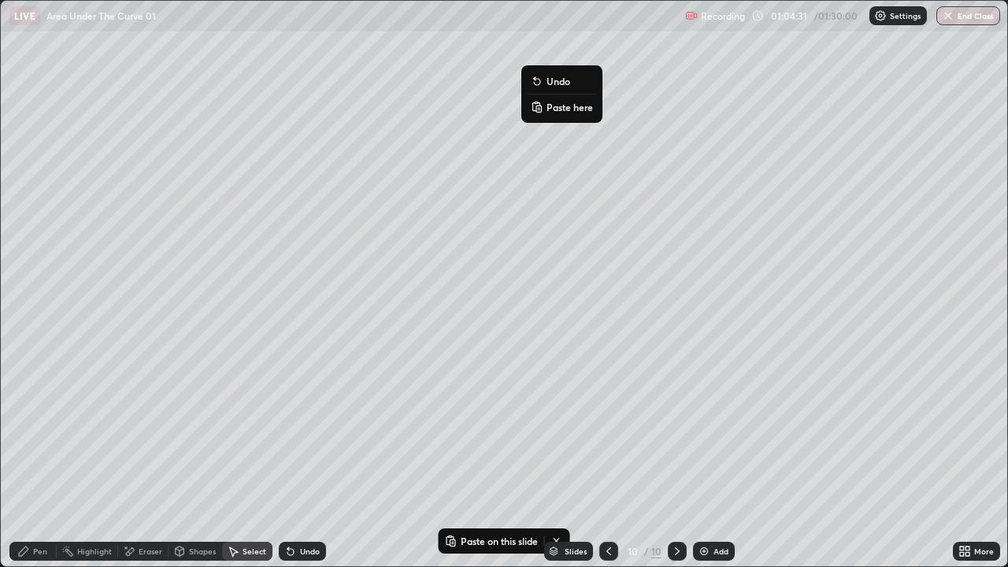
click at [562, 109] on p "Paste here" at bounding box center [570, 107] width 46 height 13
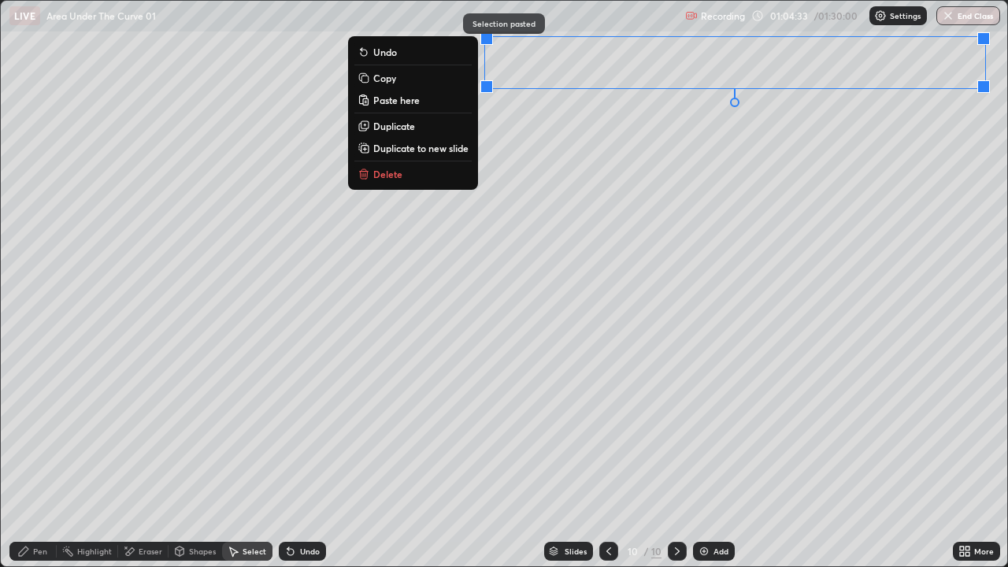
click at [543, 150] on div "0 ° Undo Copy Paste here Duplicate Duplicate to new slide Delete" at bounding box center [504, 284] width 1007 height 566
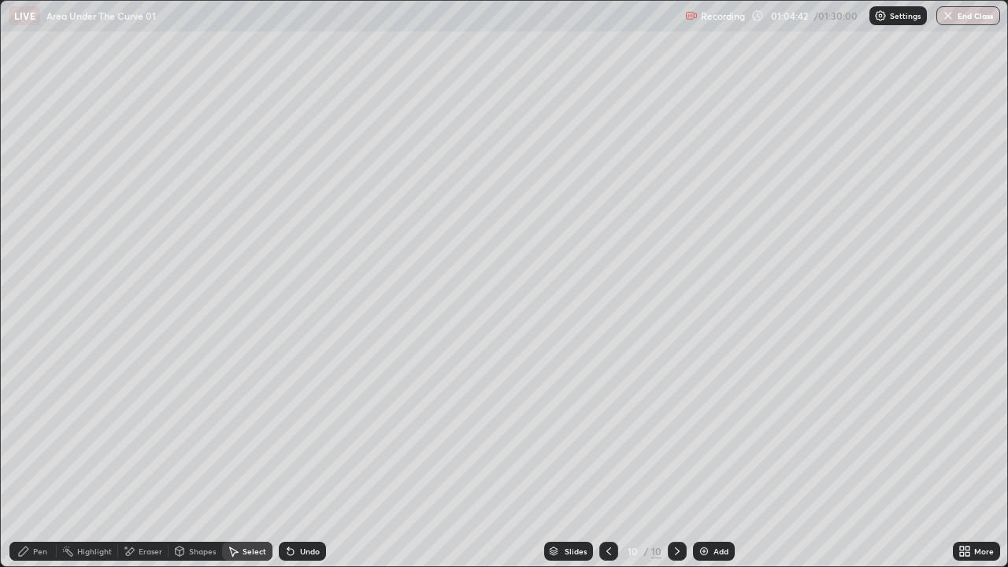
click at [42, 433] on div "Pen" at bounding box center [40, 551] width 14 height 8
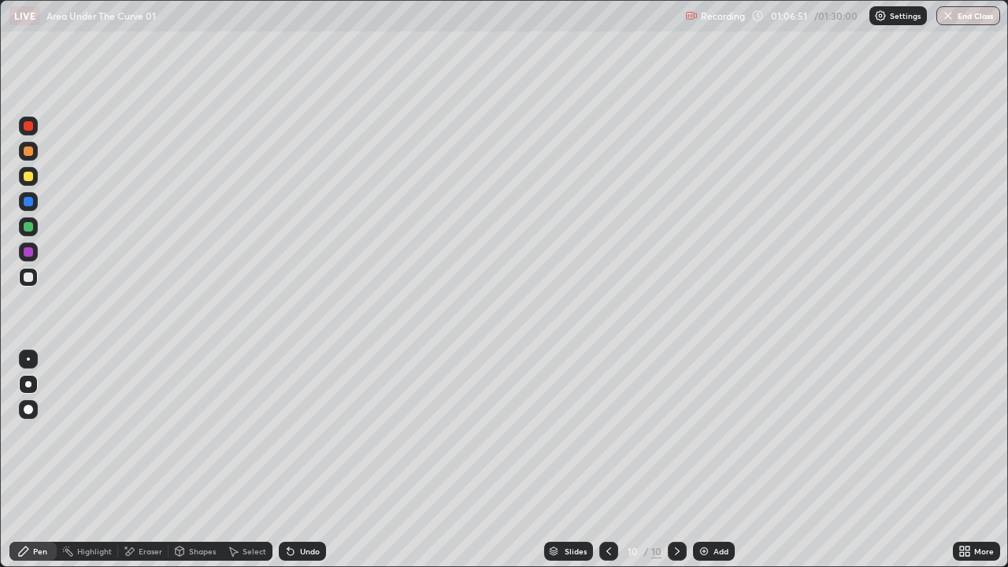
click at [611, 433] on icon at bounding box center [609, 551] width 13 height 13
click at [616, 433] on div at bounding box center [608, 551] width 19 height 19
click at [682, 433] on div at bounding box center [677, 551] width 19 height 19
click at [243, 433] on div "Select" at bounding box center [255, 551] width 24 height 8
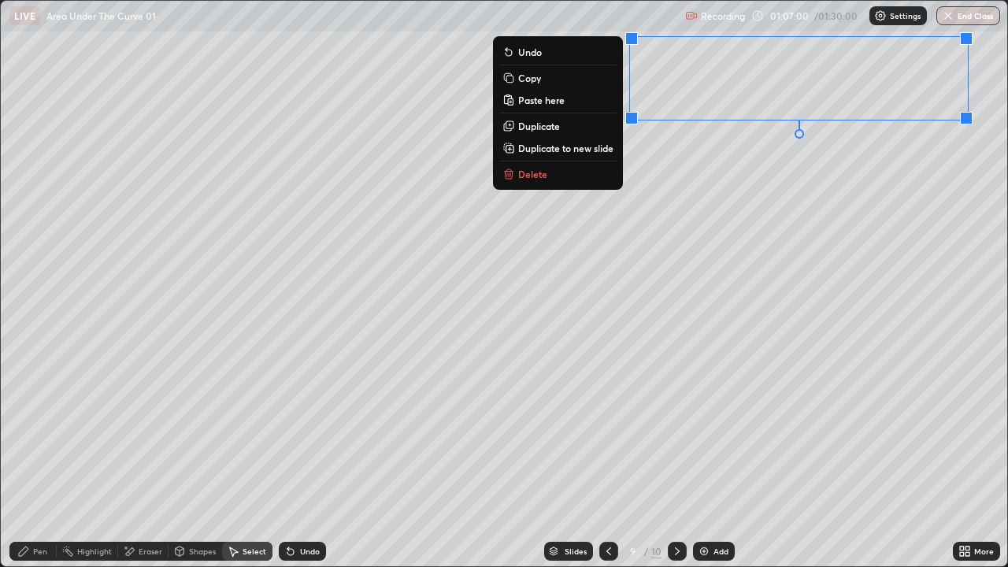
click at [530, 80] on p "Copy" at bounding box center [529, 78] width 23 height 13
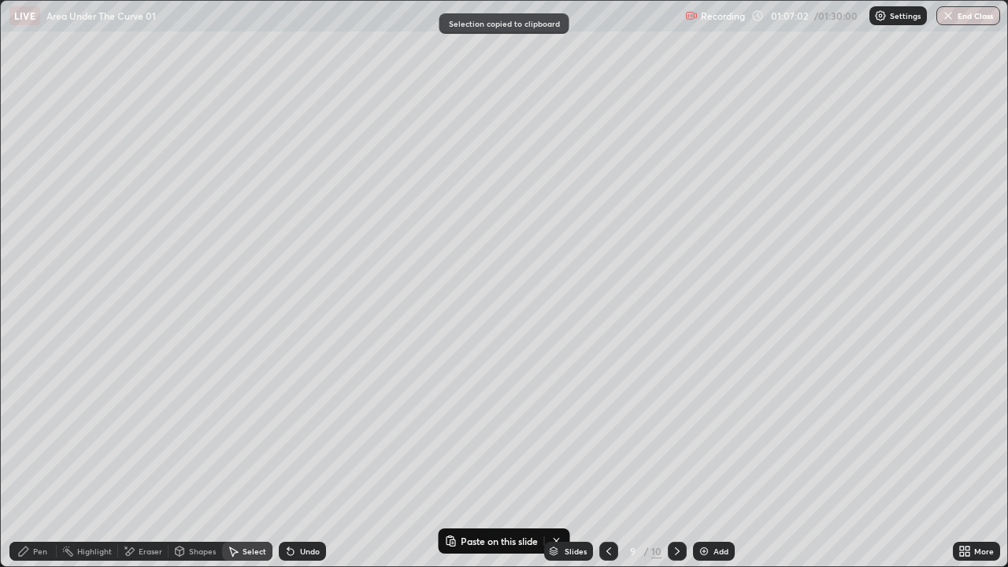
click at [678, 433] on icon at bounding box center [677, 551] width 13 height 13
click at [717, 433] on div "Add" at bounding box center [721, 551] width 15 height 8
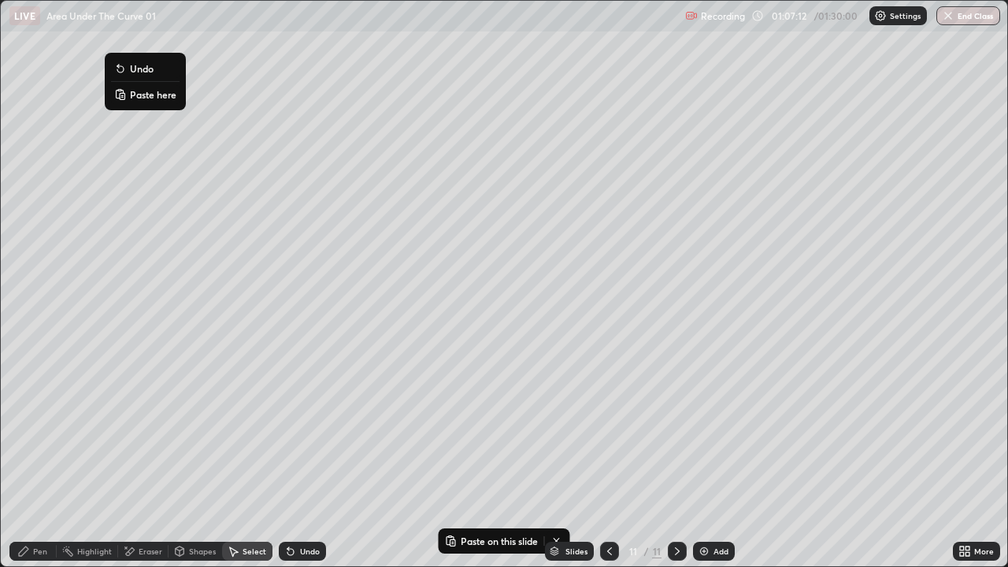
click at [148, 97] on p "Paste here" at bounding box center [153, 94] width 46 height 13
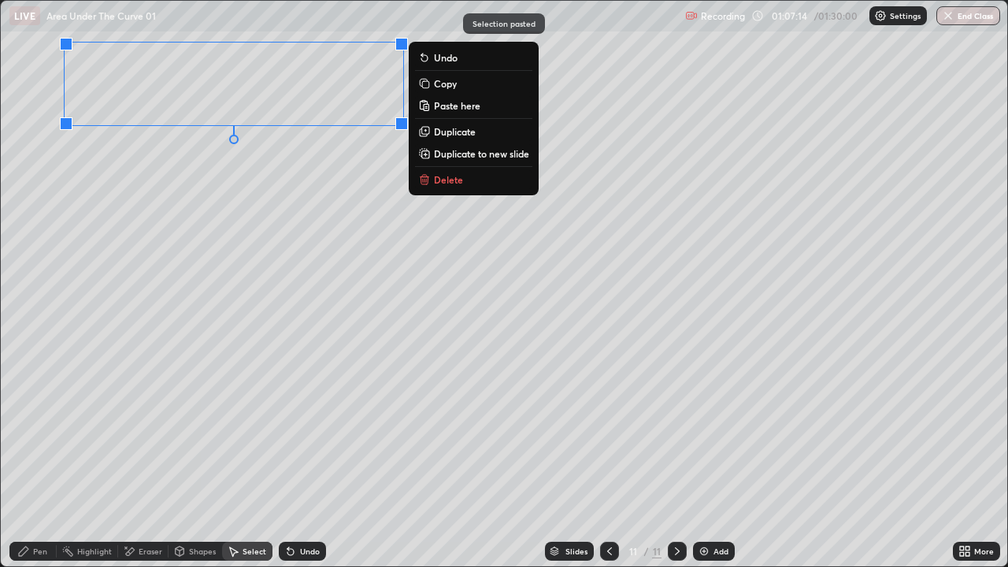
click at [150, 187] on div "0 ° Undo Copy Paste here Duplicate Duplicate to new slide Delete" at bounding box center [504, 284] width 1007 height 566
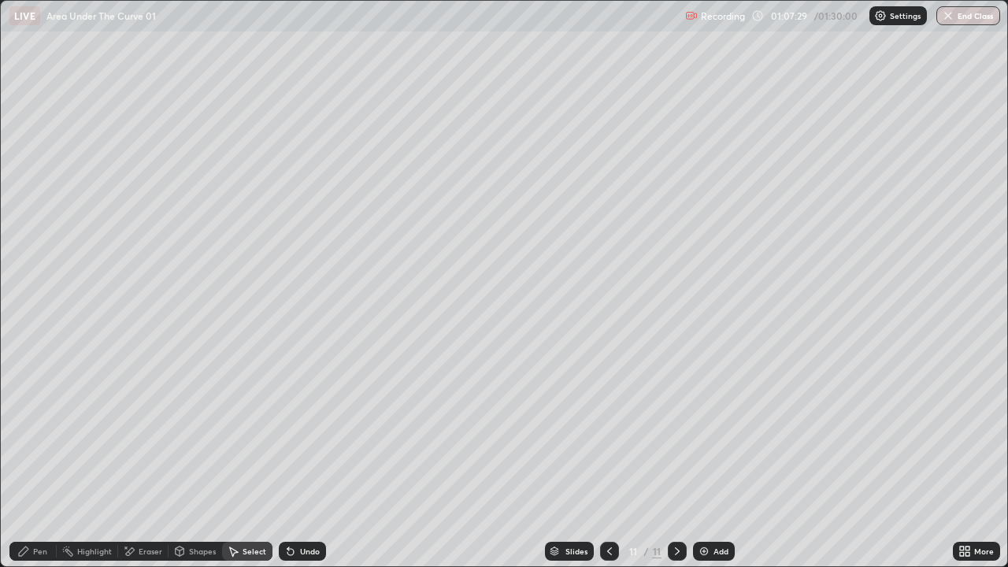
click at [44, 433] on div "Pen" at bounding box center [40, 551] width 14 height 8
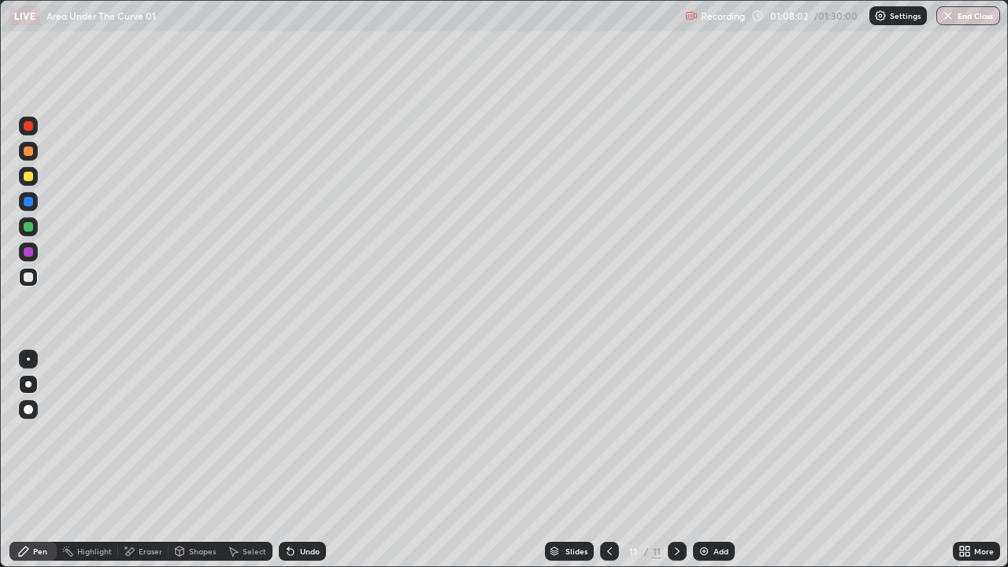
click at [32, 228] on div at bounding box center [28, 226] width 9 height 9
click at [295, 433] on div "Undo" at bounding box center [302, 551] width 47 height 19
click at [28, 384] on div at bounding box center [28, 384] width 6 height 6
click at [29, 277] on div at bounding box center [28, 277] width 9 height 9
click at [29, 233] on div at bounding box center [28, 226] width 19 height 19
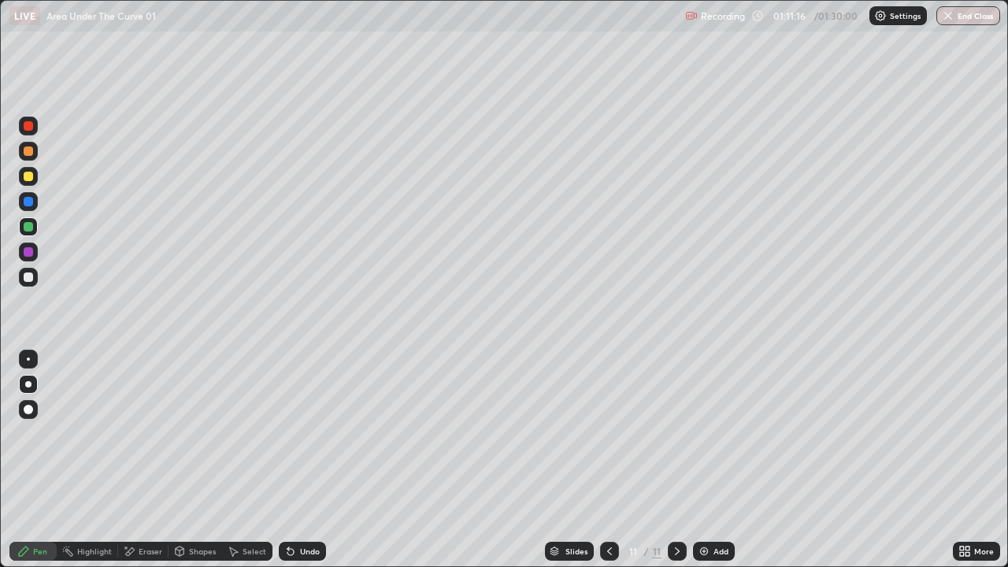
click at [31, 279] on div at bounding box center [28, 277] width 9 height 9
click at [32, 179] on div at bounding box center [28, 176] width 9 height 9
click at [144, 433] on div "Eraser" at bounding box center [151, 551] width 24 height 8
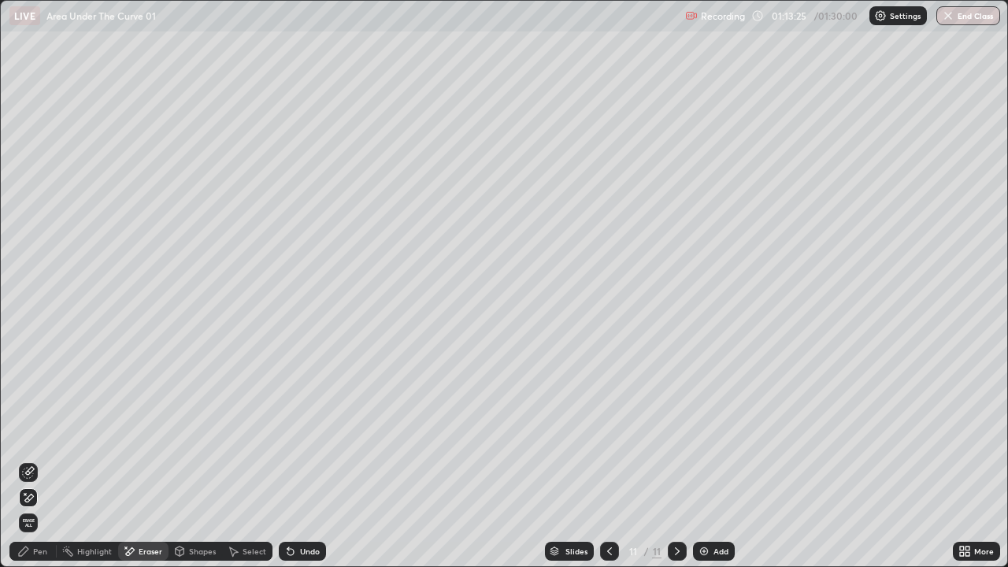
click at [43, 433] on div "Pen" at bounding box center [40, 551] width 14 height 8
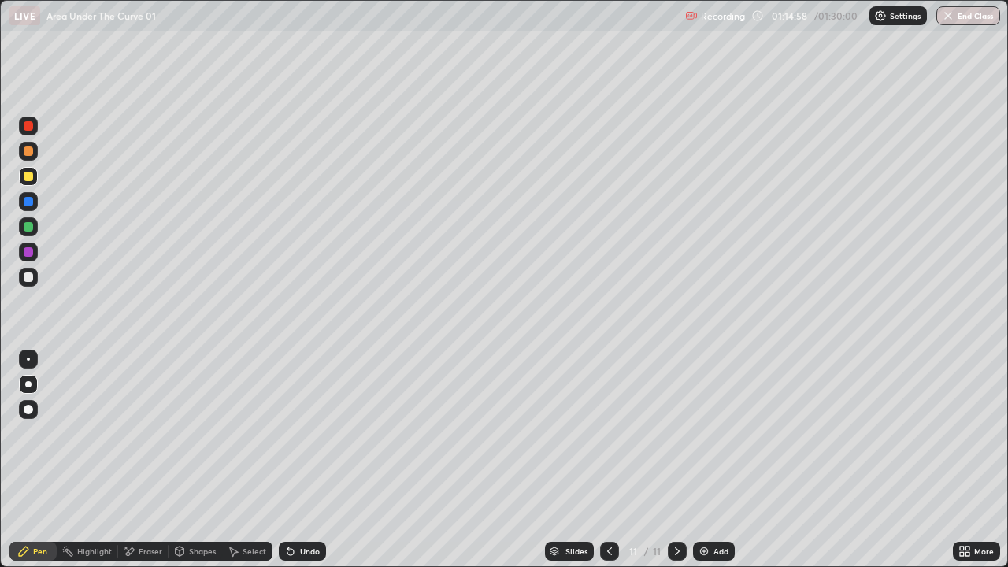
click at [287, 433] on icon at bounding box center [288, 548] width 2 height 2
click at [720, 433] on div "Add" at bounding box center [721, 551] width 15 height 8
click at [32, 277] on div at bounding box center [28, 277] width 9 height 9
click at [726, 433] on div "Add" at bounding box center [721, 551] width 15 height 8
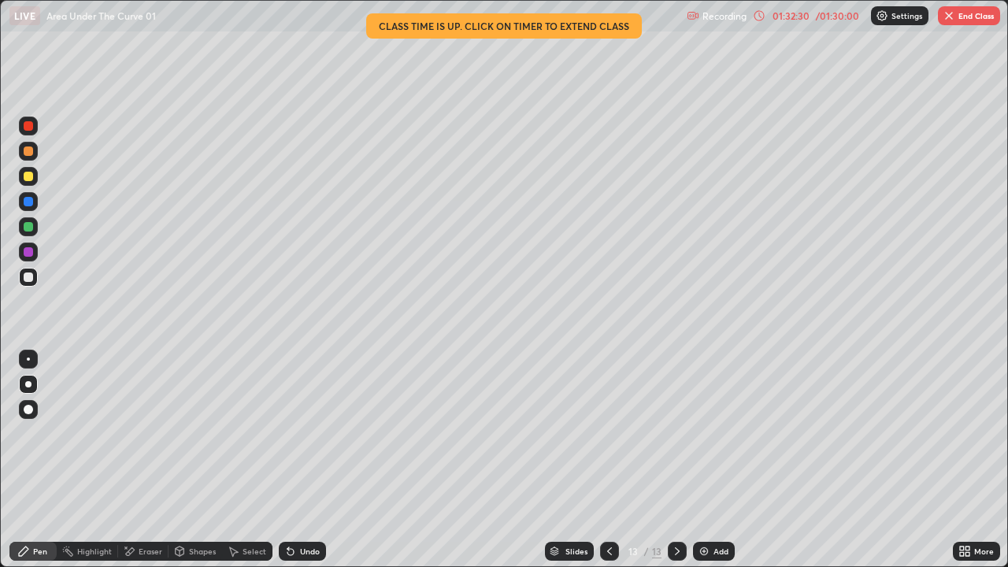
click at [971, 17] on button "End Class" at bounding box center [969, 15] width 62 height 19
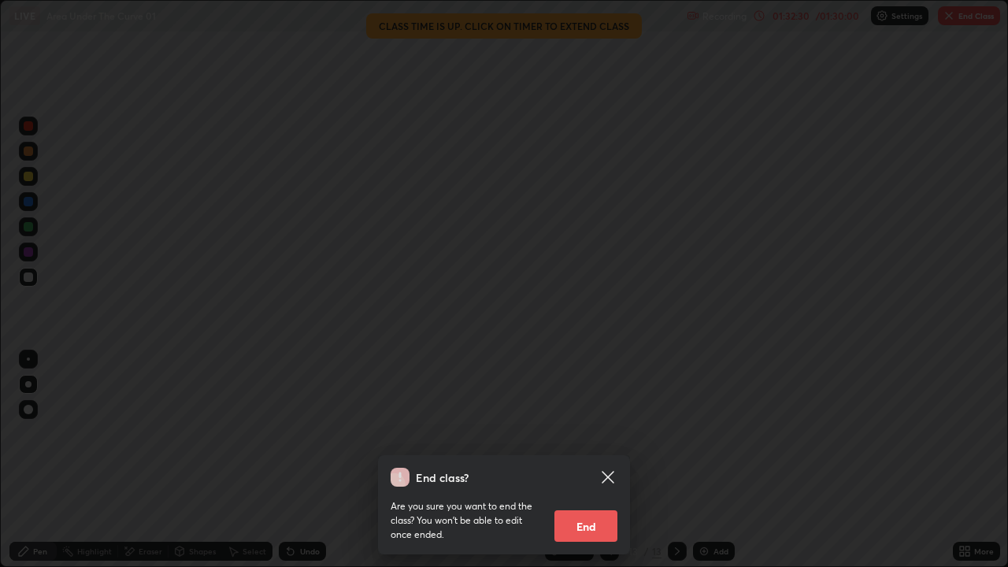
click at [594, 433] on button "End" at bounding box center [586, 526] width 63 height 32
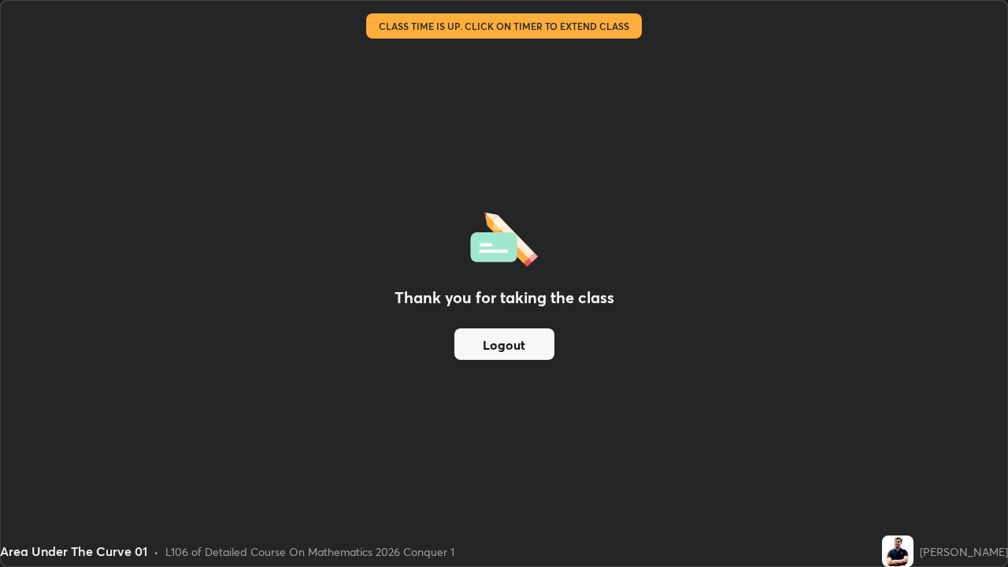
click at [540, 348] on button "Logout" at bounding box center [504, 344] width 100 height 32
click at [538, 348] on button "Logout" at bounding box center [504, 344] width 100 height 32
click at [537, 349] on button "Logout" at bounding box center [504, 344] width 100 height 32
click at [538, 348] on button "Logout" at bounding box center [504, 344] width 100 height 32
click at [539, 347] on button "Logout" at bounding box center [504, 344] width 100 height 32
